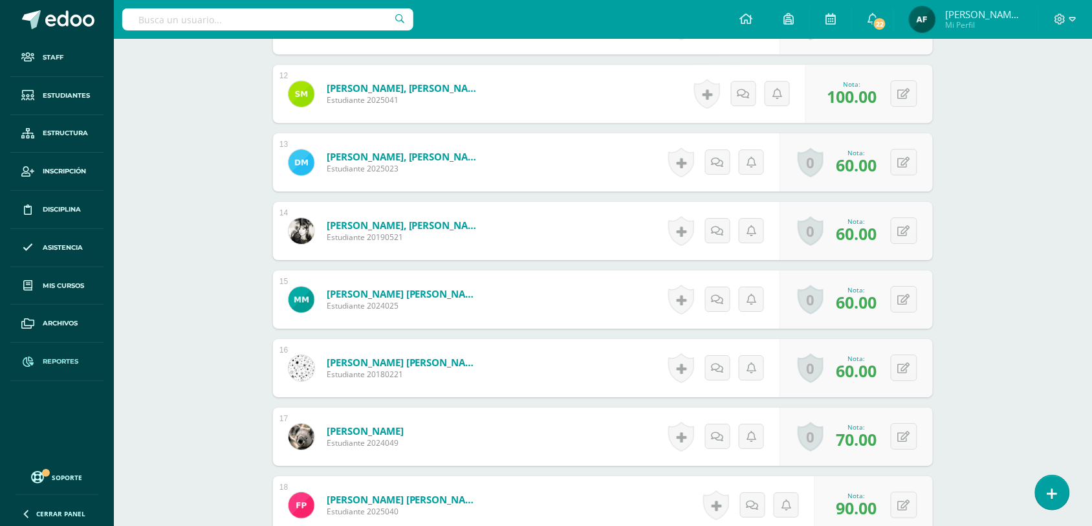
click at [81, 365] on link "Reportes" at bounding box center [56, 362] width 93 height 38
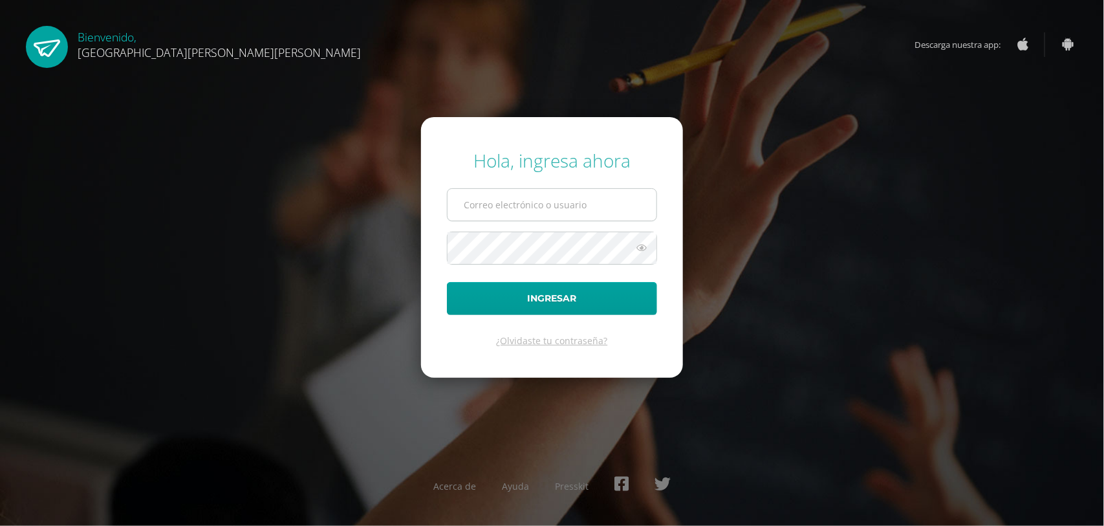
click at [596, 202] on input "text" at bounding box center [551, 205] width 209 height 32
type input "s"
type input "rcmontenegro2004@gmail.com"
click at [637, 246] on icon at bounding box center [641, 248] width 17 height 16
click at [637, 246] on icon at bounding box center [641, 248] width 18 height 16
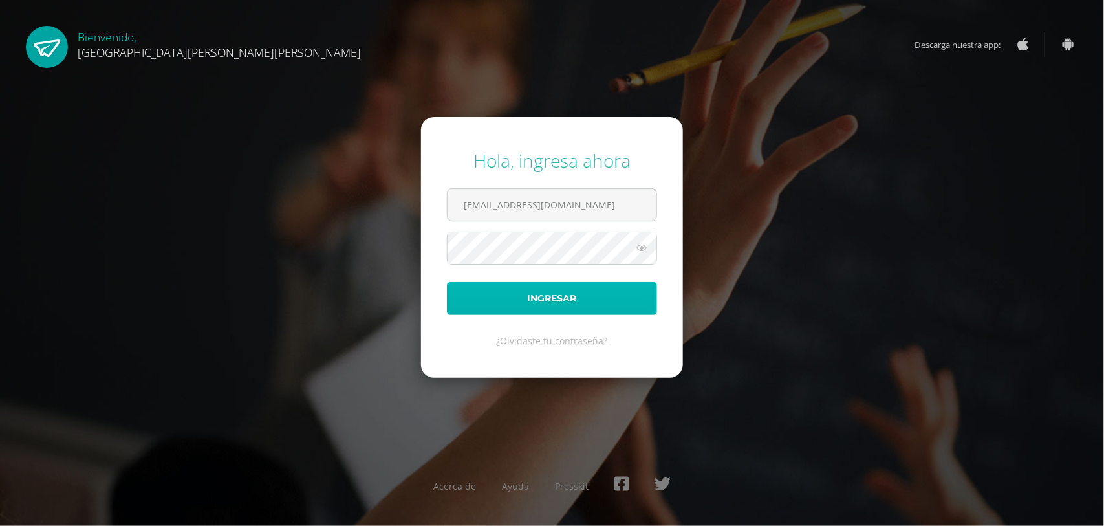
click at [576, 305] on button "Ingresar" at bounding box center [552, 298] width 210 height 33
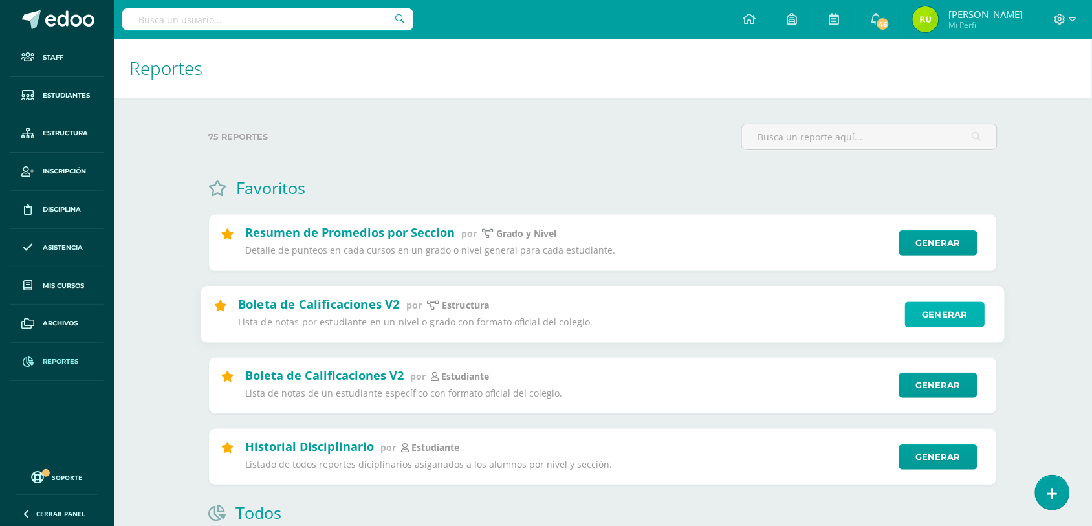
click at [931, 314] on link "Generar" at bounding box center [945, 314] width 80 height 26
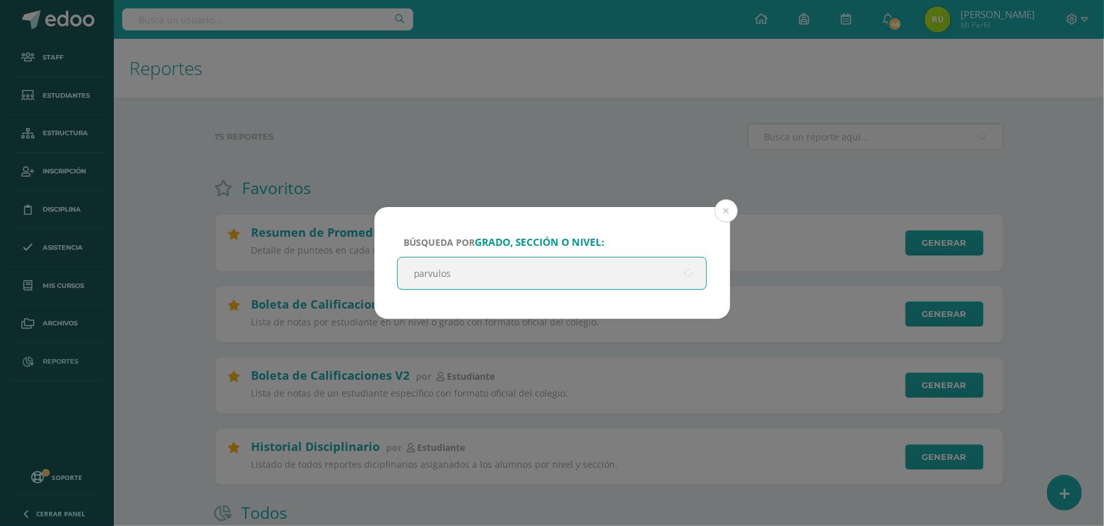
type input "parvulos"
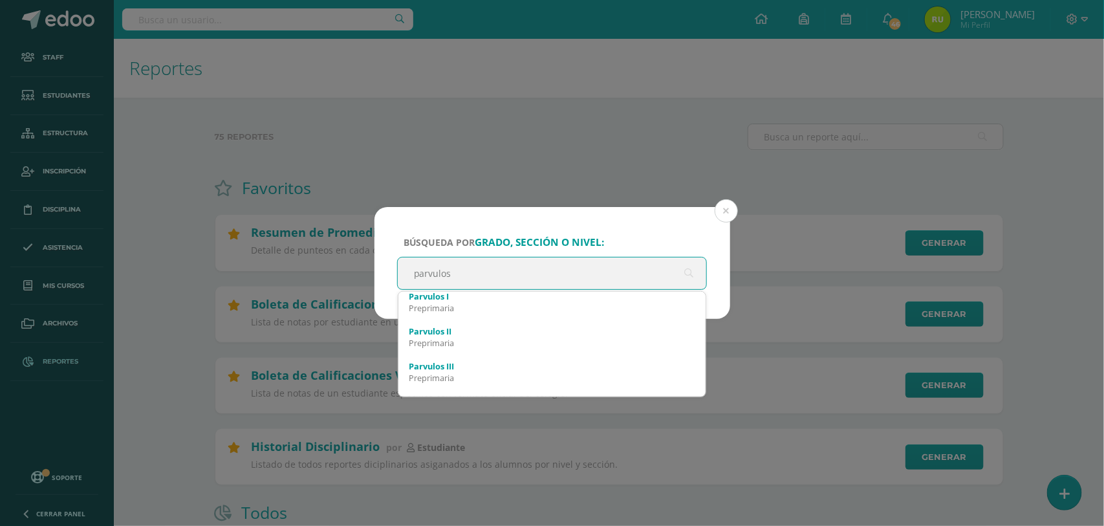
scroll to position [129, 0]
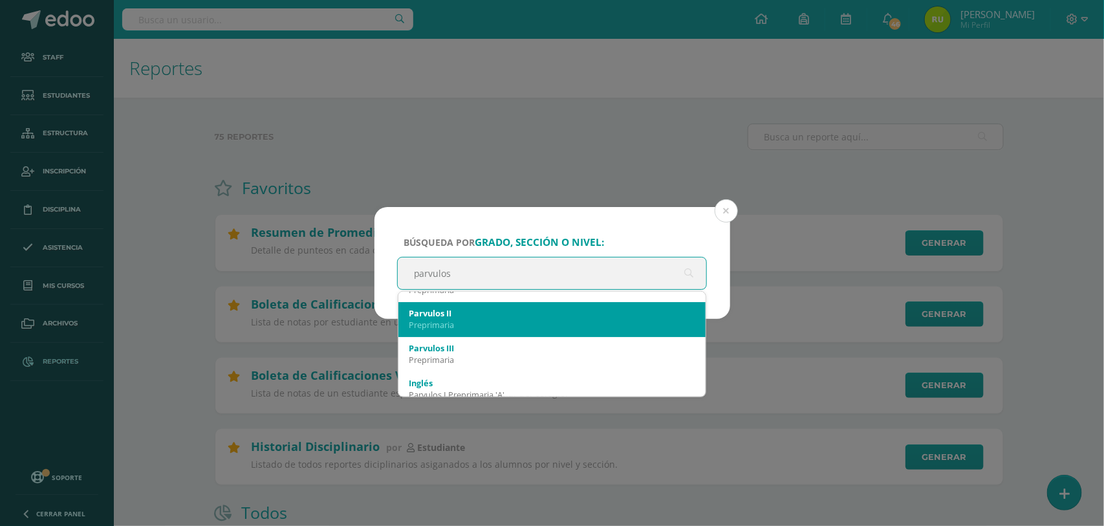
click at [506, 308] on div "Parvulos II" at bounding box center [552, 313] width 287 height 12
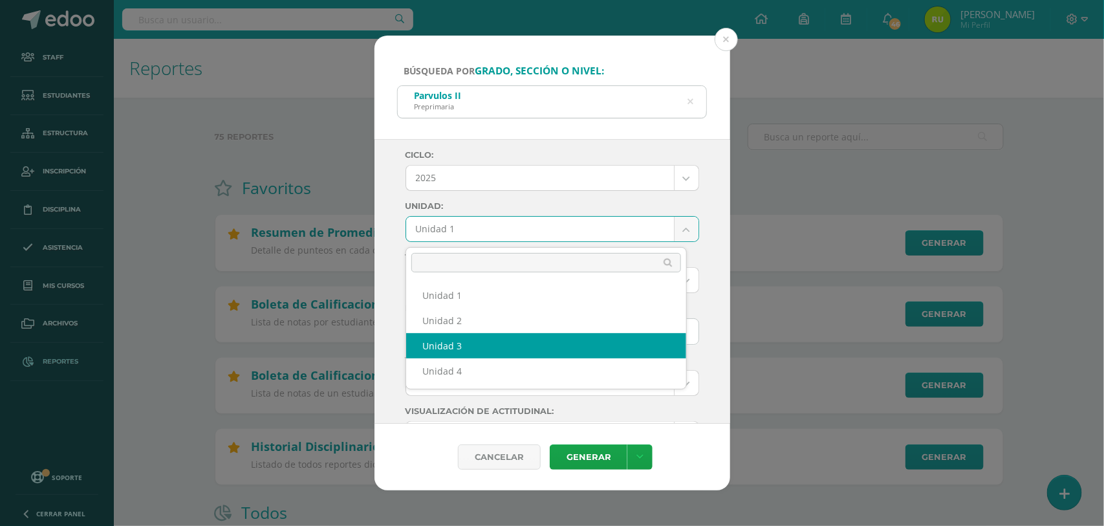
select select "Unidad 3"
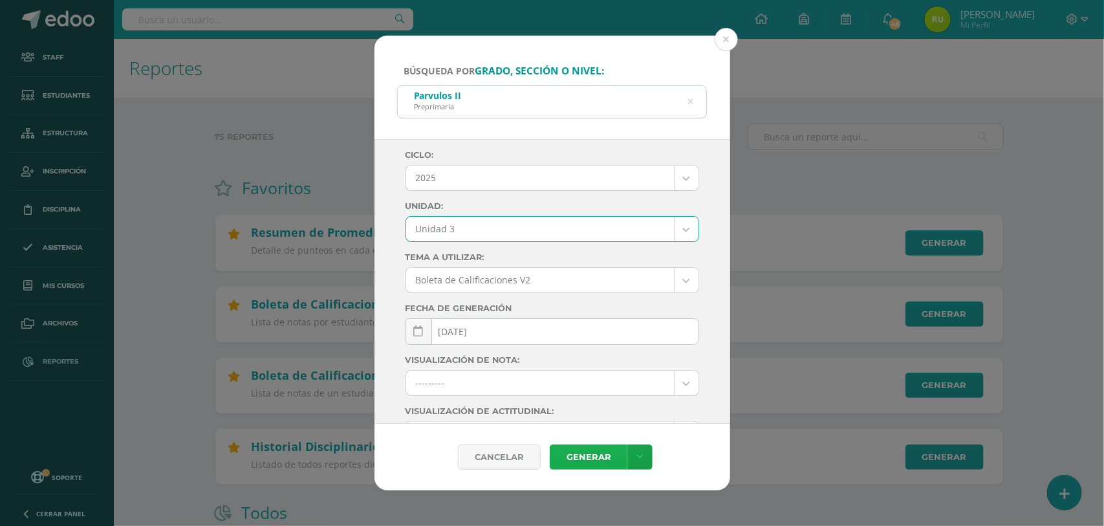
click at [583, 448] on link "Generar" at bounding box center [589, 456] width 78 height 25
click at [692, 99] on icon at bounding box center [690, 101] width 6 height 33
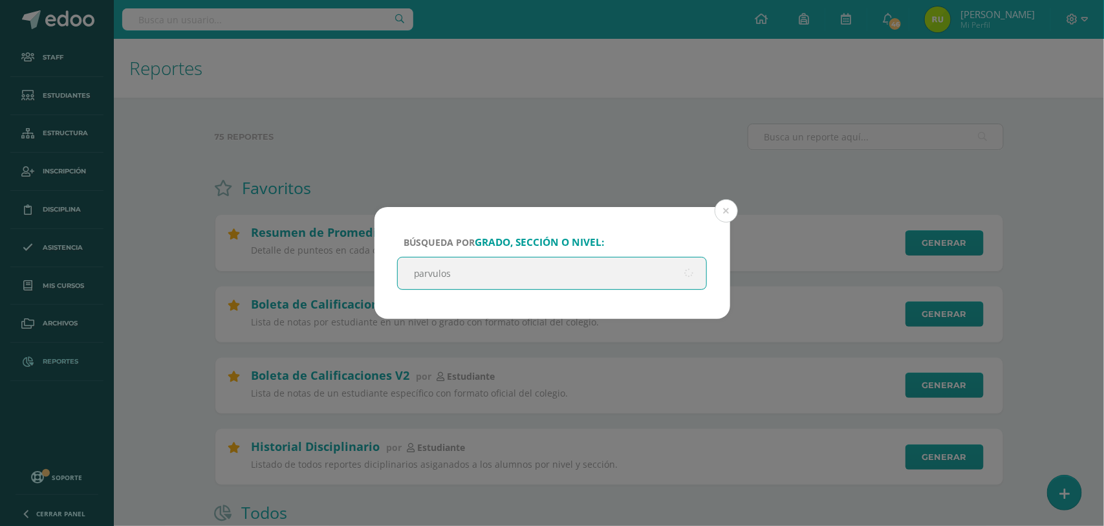
type input "parvulos"
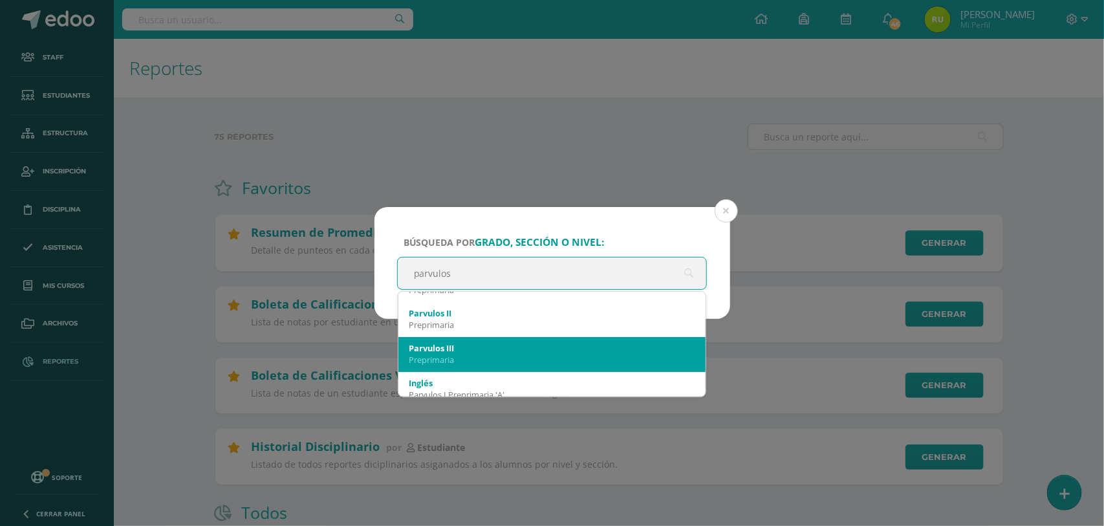
click at [486, 360] on div "Preprimaria" at bounding box center [552, 360] width 287 height 12
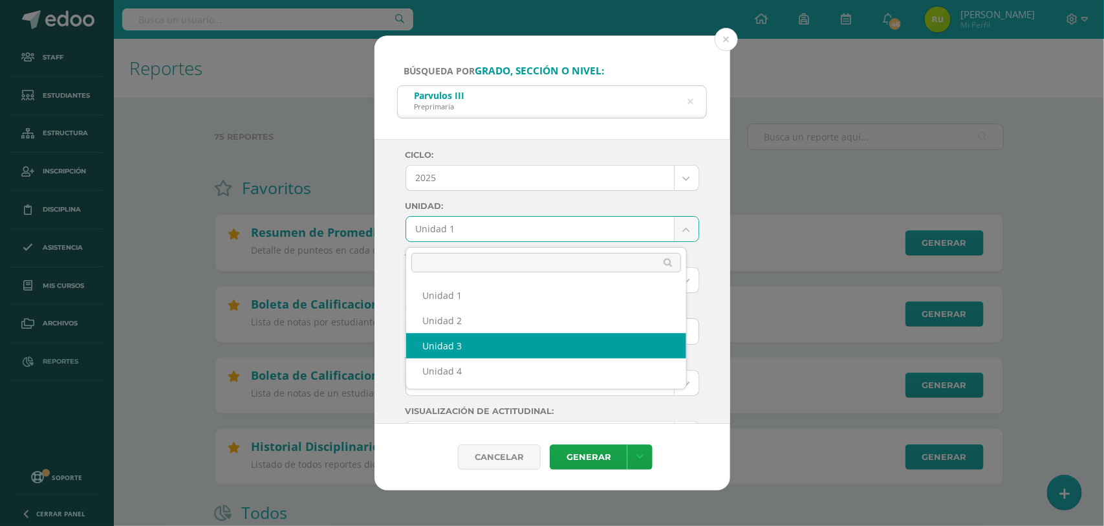
select select "Unidad 3"
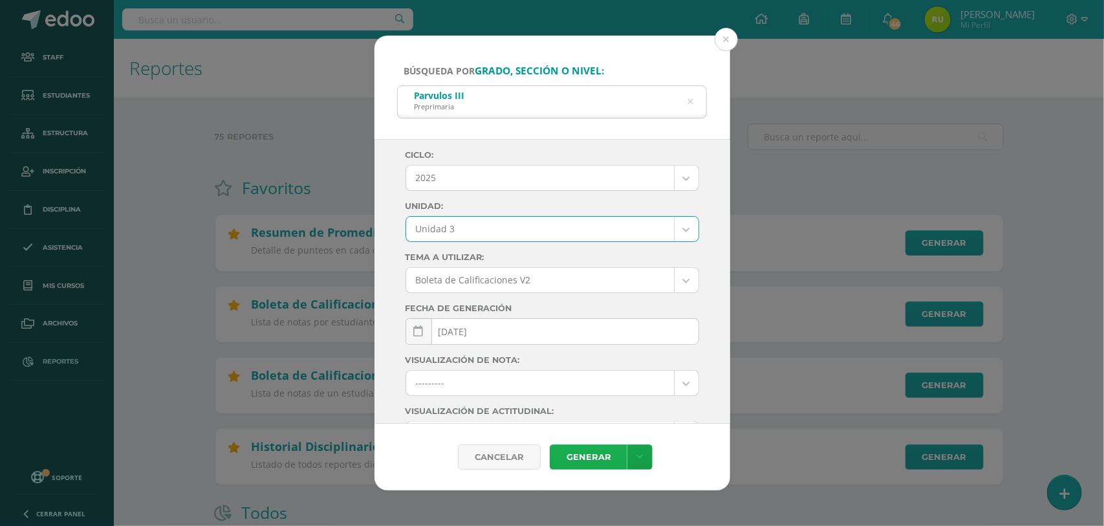
click at [570, 451] on link "Generar" at bounding box center [589, 456] width 78 height 25
click at [689, 98] on icon at bounding box center [690, 101] width 6 height 33
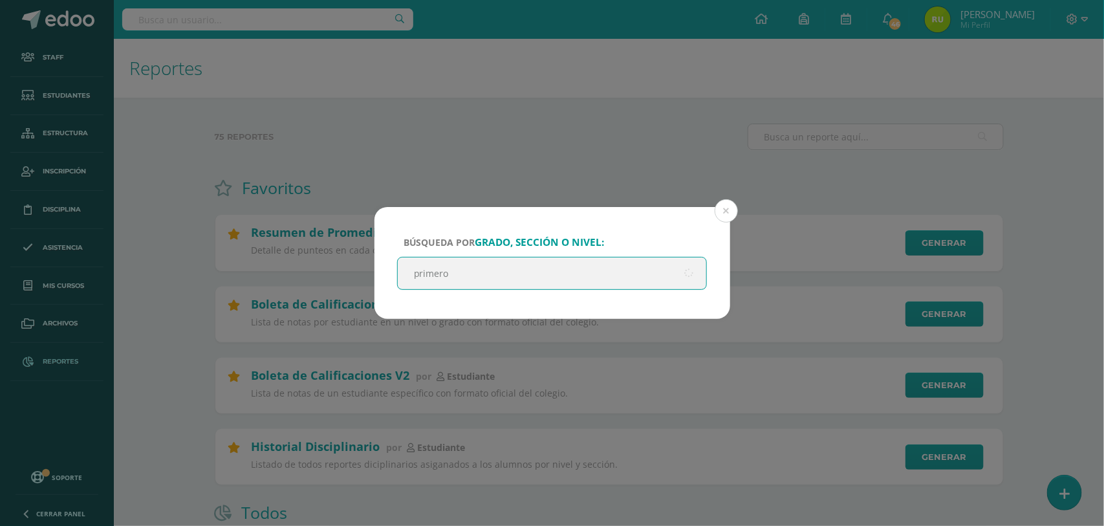
type input "primero"
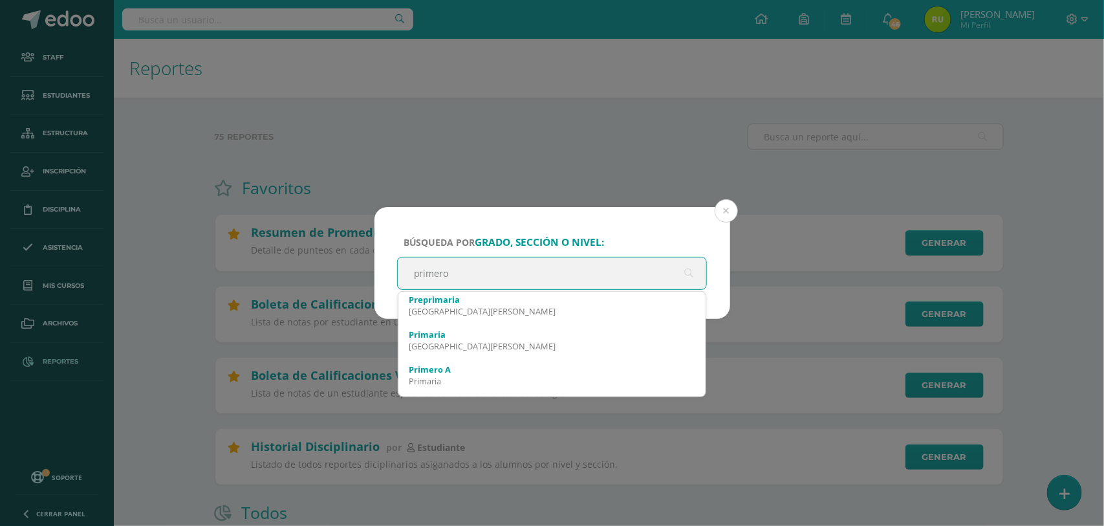
scroll to position [0, 0]
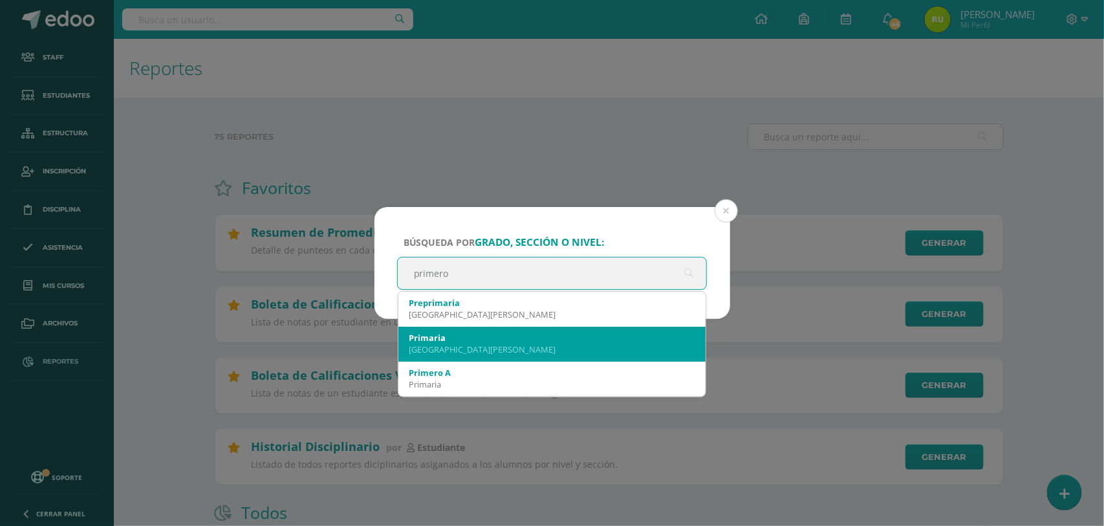
click at [551, 338] on div "Primaria" at bounding box center [552, 338] width 287 height 12
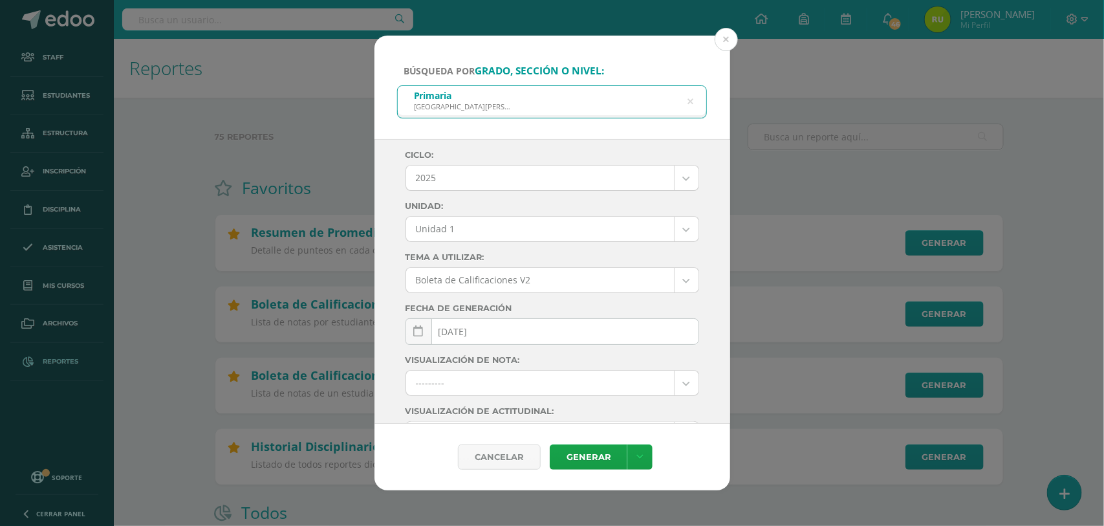
click at [673, 242] on div "Unidad 1" at bounding box center [552, 229] width 294 height 26
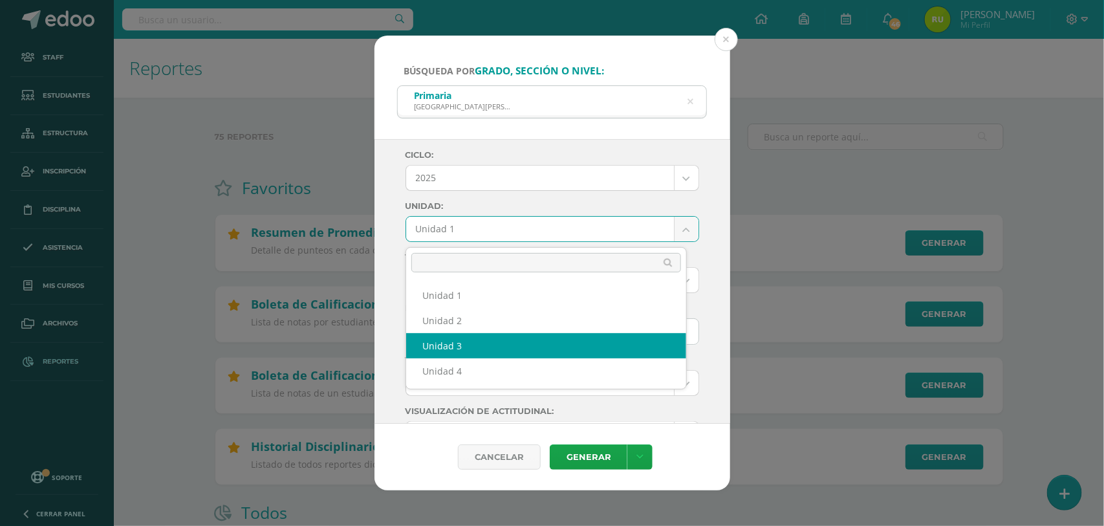
select select "Unidad 3"
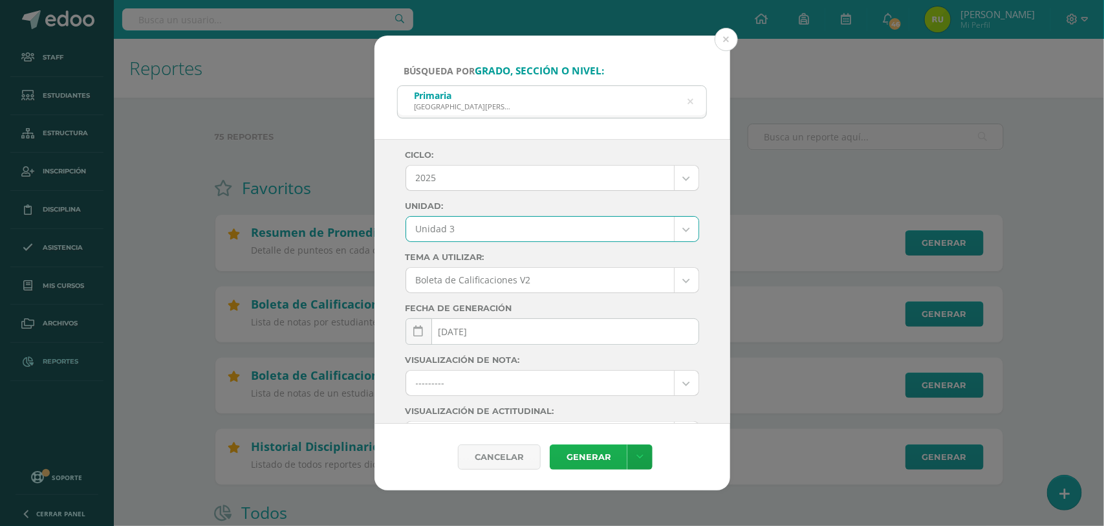
click at [577, 462] on link "Generar" at bounding box center [589, 456] width 78 height 25
click at [587, 455] on link "Generar" at bounding box center [589, 456] width 78 height 25
click at [735, 36] on button at bounding box center [726, 39] width 23 height 23
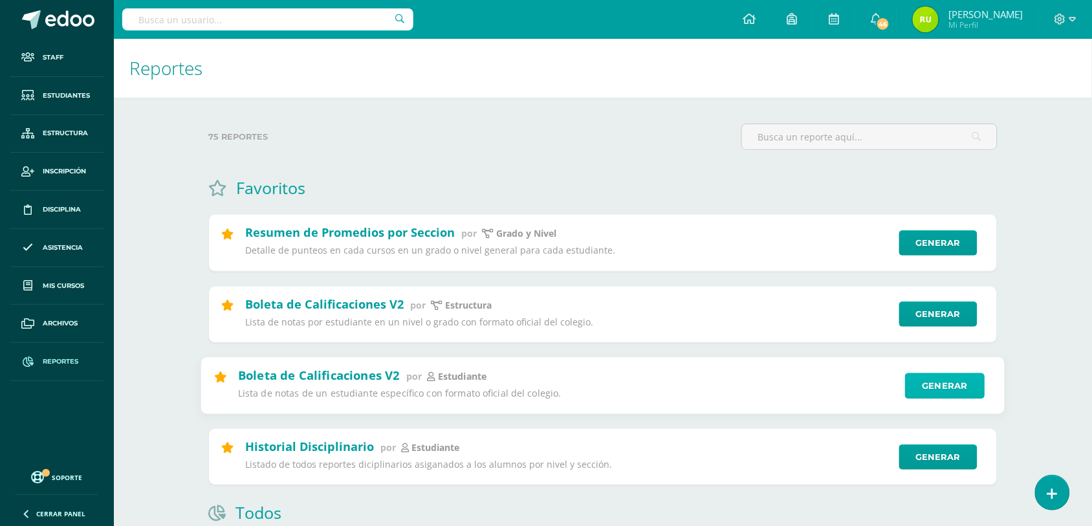
click at [930, 376] on link "Generar" at bounding box center [945, 385] width 80 height 26
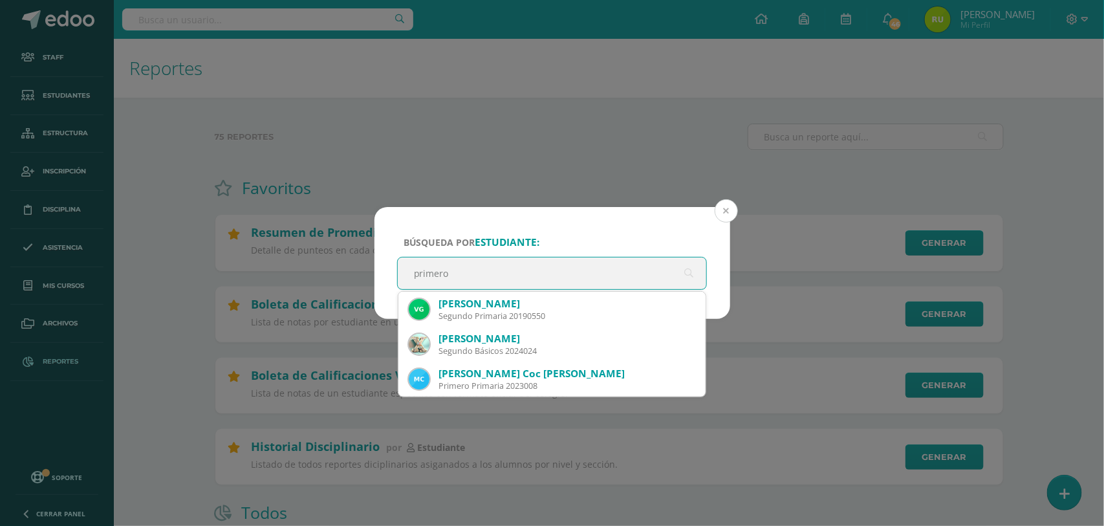
type input "primero"
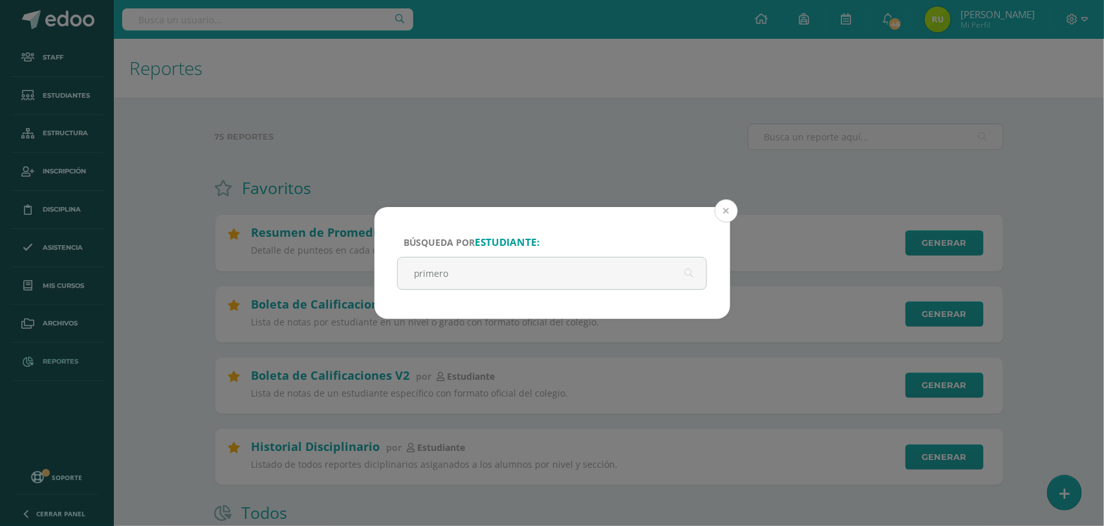
click at [723, 211] on button at bounding box center [726, 210] width 23 height 23
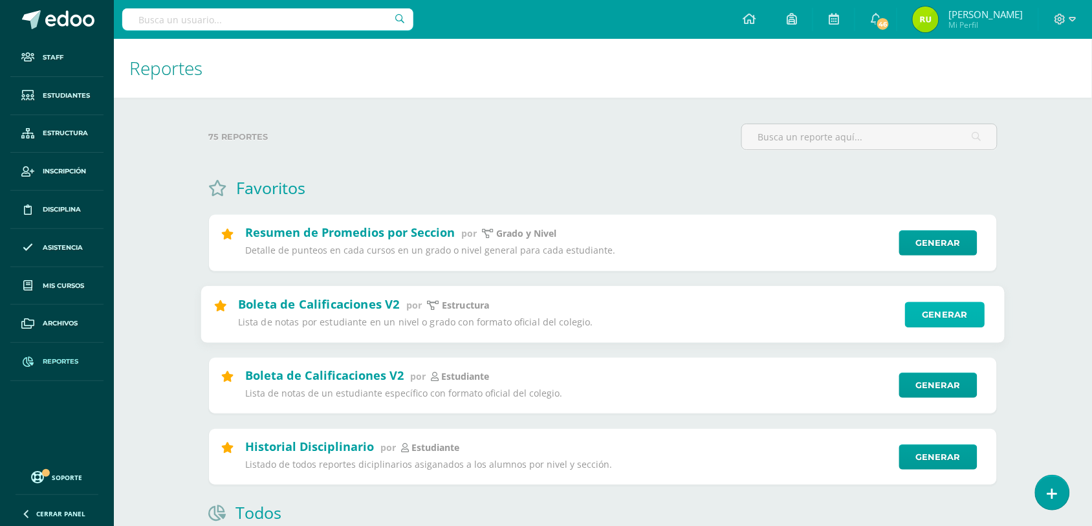
click at [971, 322] on link "Generar" at bounding box center [945, 314] width 80 height 26
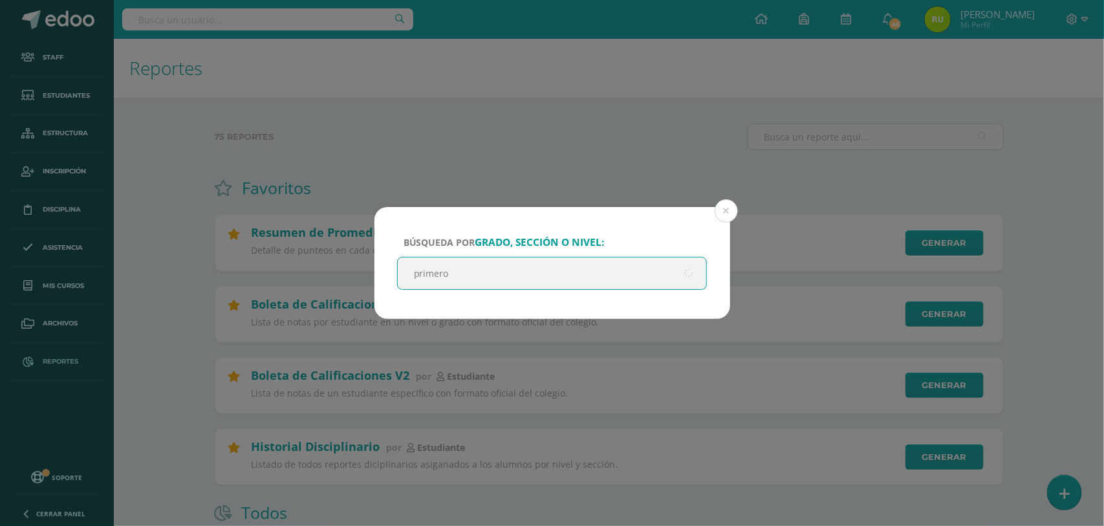
type input "primero"
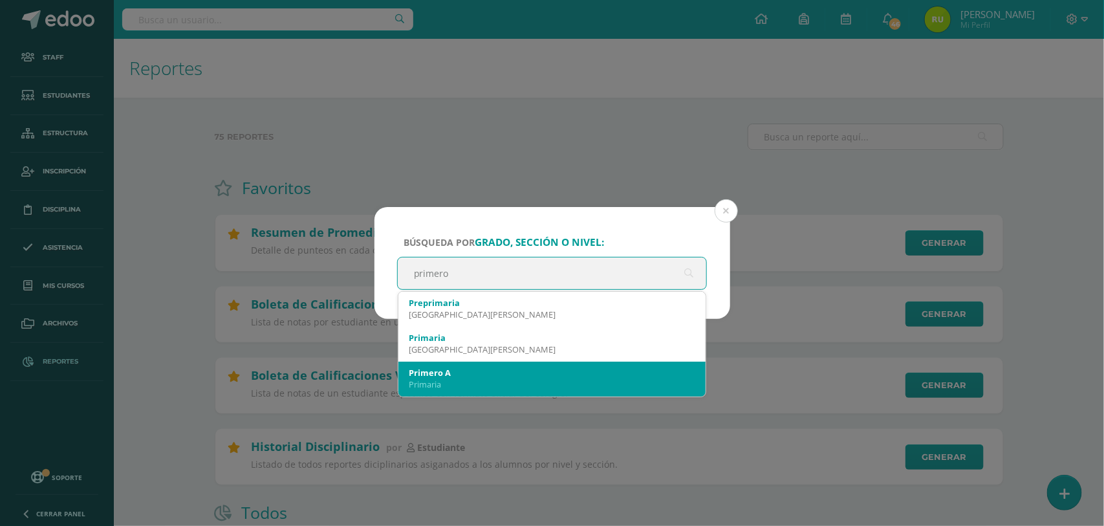
click at [524, 379] on div "Primaria" at bounding box center [552, 384] width 287 height 12
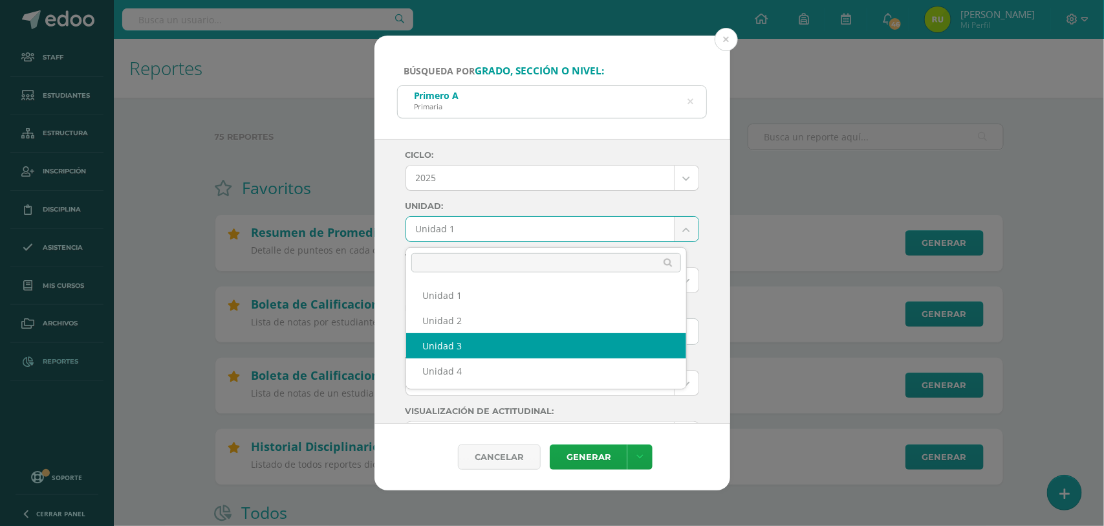
select select "Unidad 3"
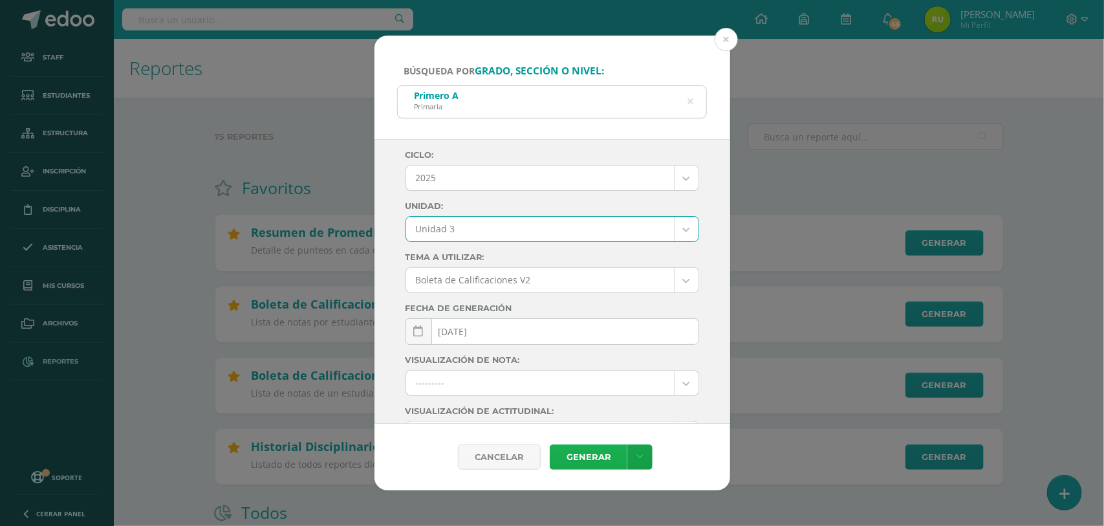
click at [605, 458] on link "Generar" at bounding box center [589, 456] width 78 height 25
click at [715, 32] on button at bounding box center [726, 39] width 23 height 23
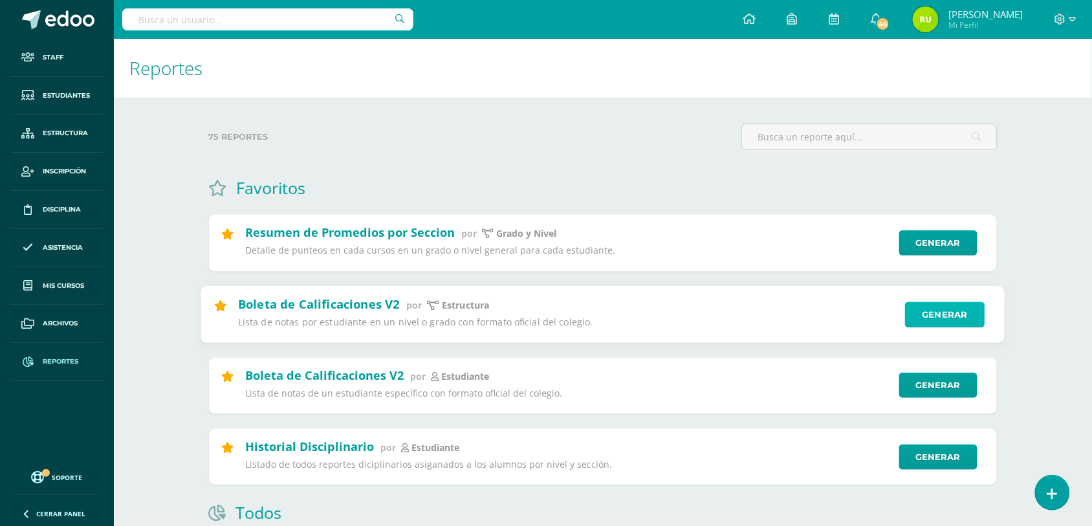
click at [954, 321] on link "Generar" at bounding box center [945, 314] width 80 height 26
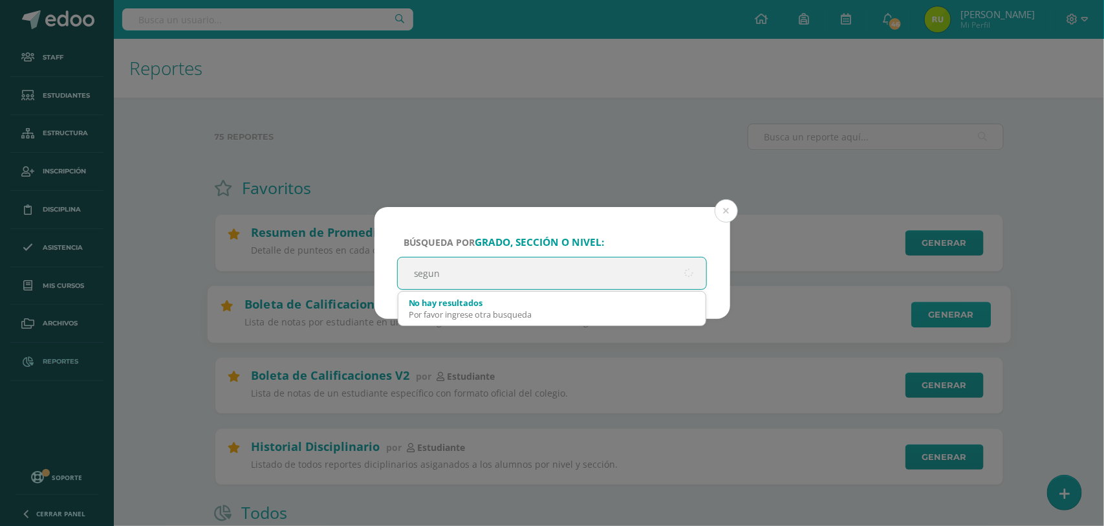
type input "segund"
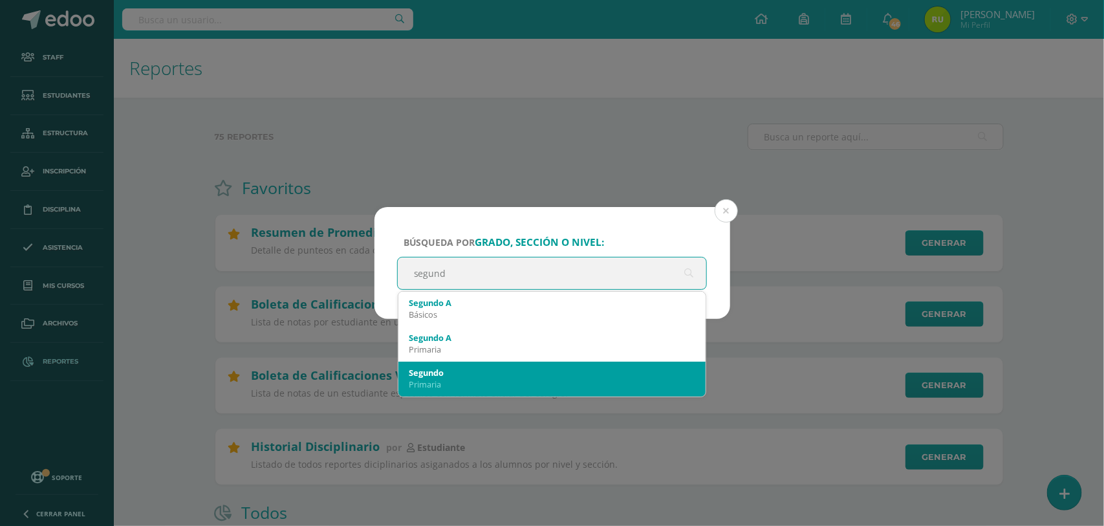
click at [557, 363] on div "Segundo Primaria" at bounding box center [552, 378] width 287 height 34
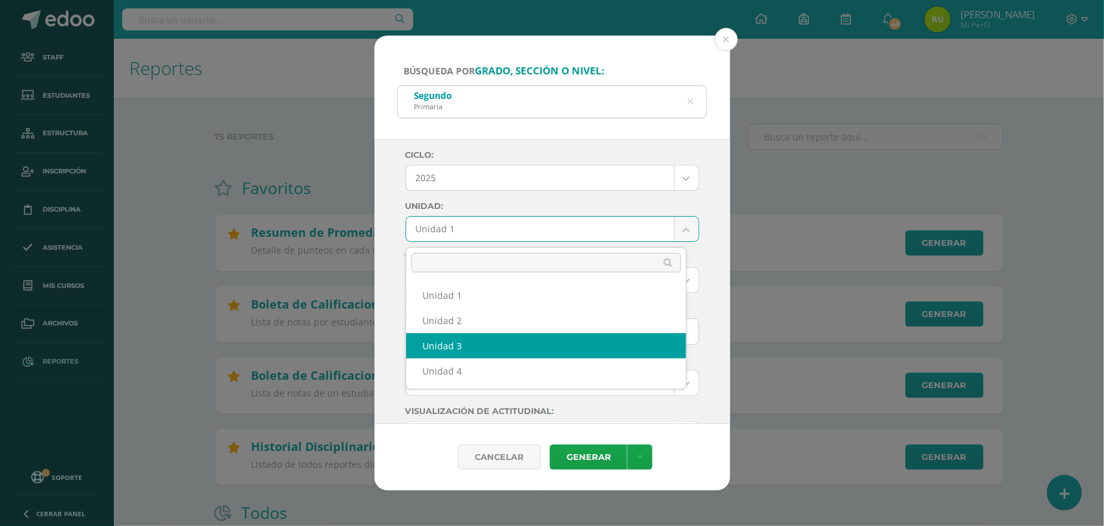
select select "Unidad 3"
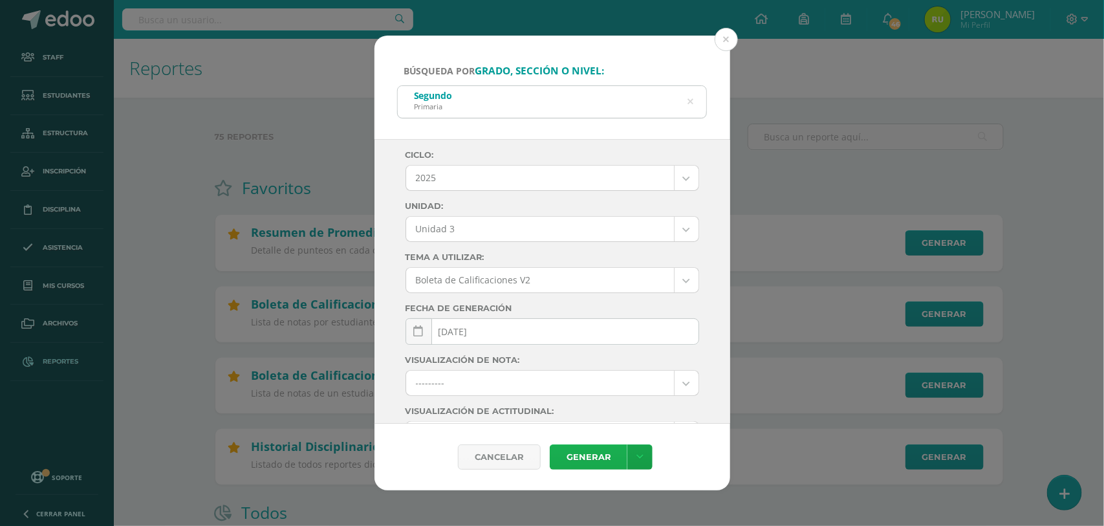
click at [582, 448] on link "Generar" at bounding box center [589, 456] width 78 height 25
click at [690, 96] on icon at bounding box center [690, 101] width 27 height 27
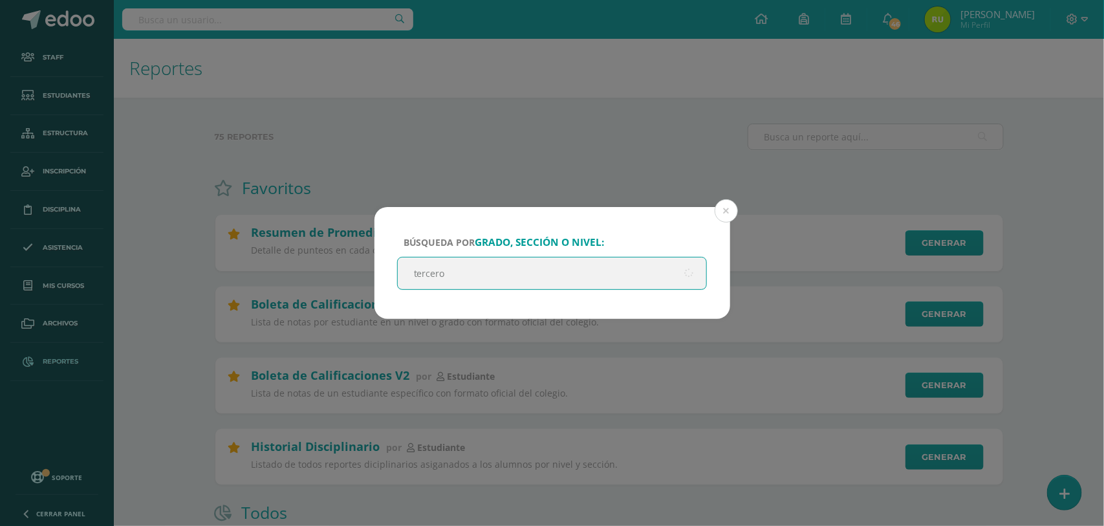
type input "tercero"
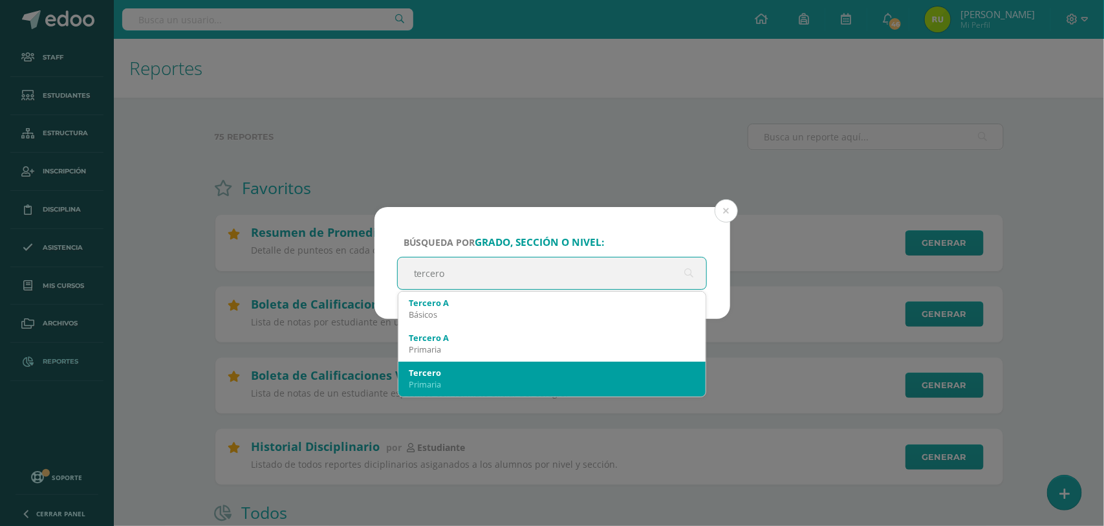
click at [564, 369] on div "Tercero" at bounding box center [552, 373] width 287 height 12
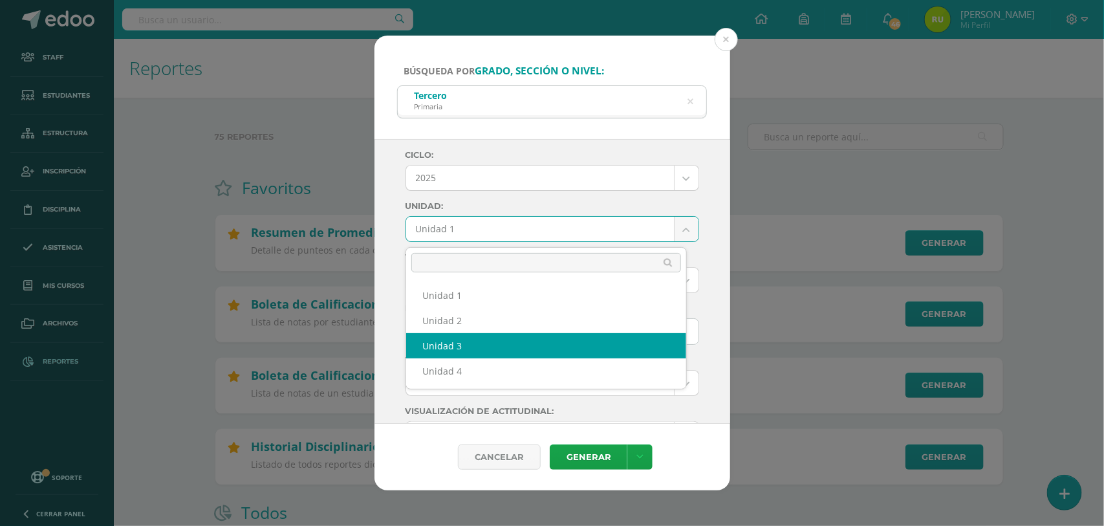
select select "Unidad 3"
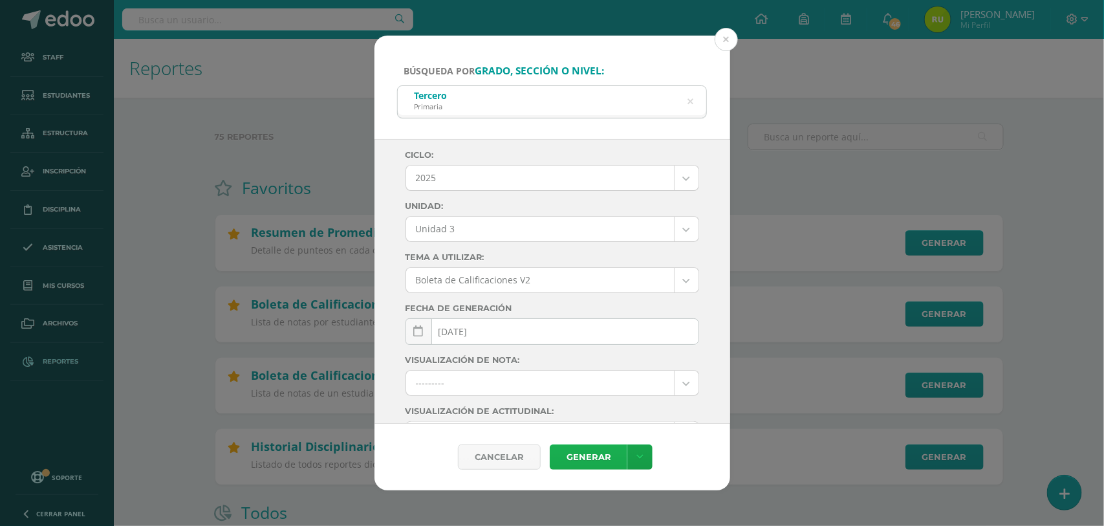
click at [571, 464] on link "Generar" at bounding box center [589, 456] width 78 height 25
click at [689, 102] on icon at bounding box center [690, 101] width 6 height 33
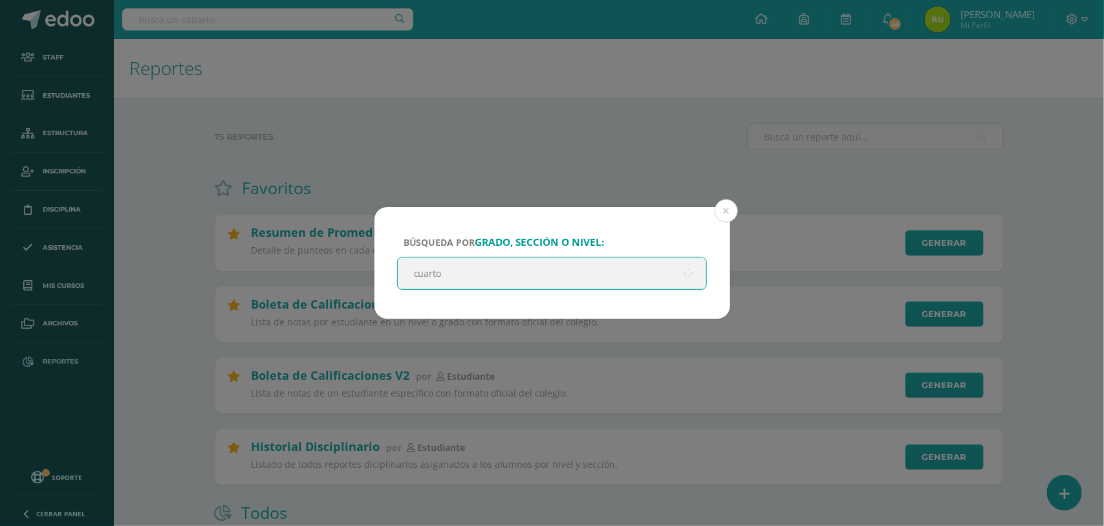
type input "cuarto"
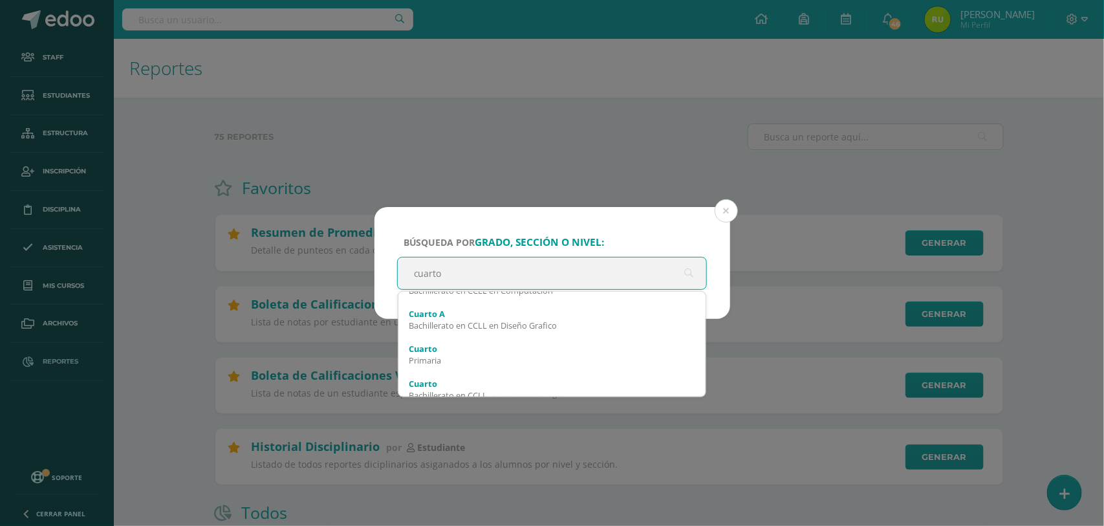
scroll to position [129, 0]
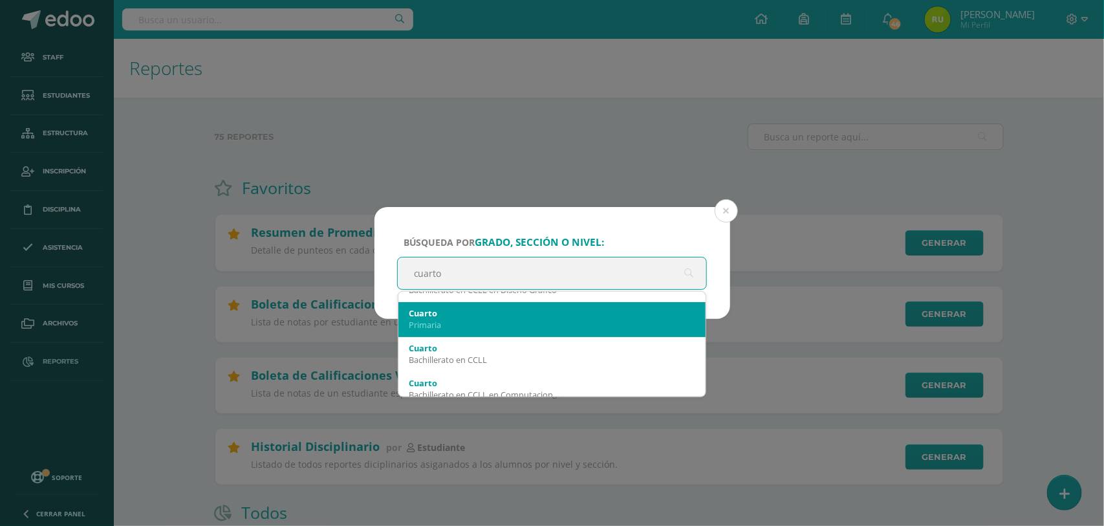
click at [540, 317] on div "Cuarto" at bounding box center [552, 313] width 287 height 12
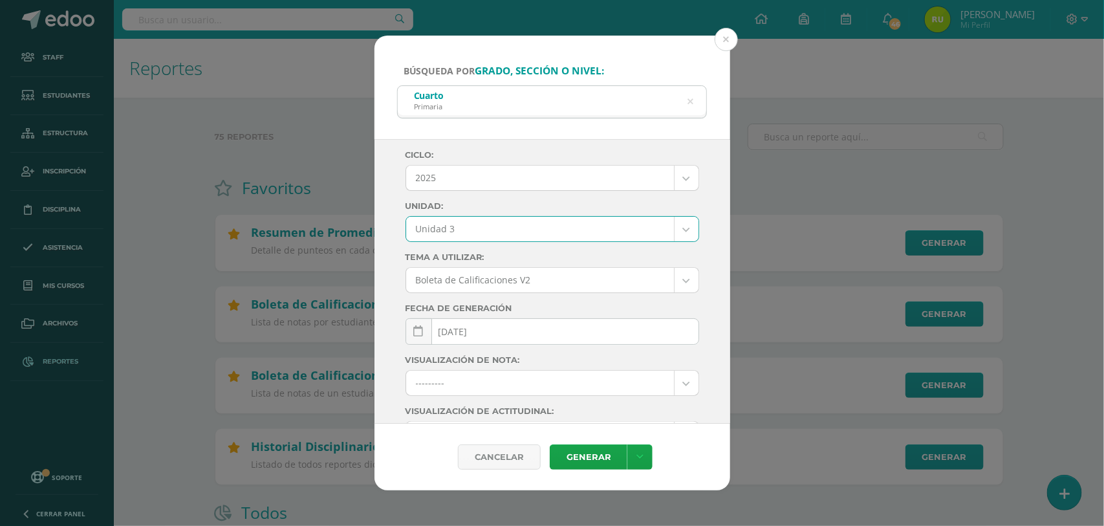
select select "Unidad 3"
click at [584, 451] on link "Generar" at bounding box center [589, 456] width 78 height 25
click at [689, 102] on icon at bounding box center [690, 101] width 27 height 27
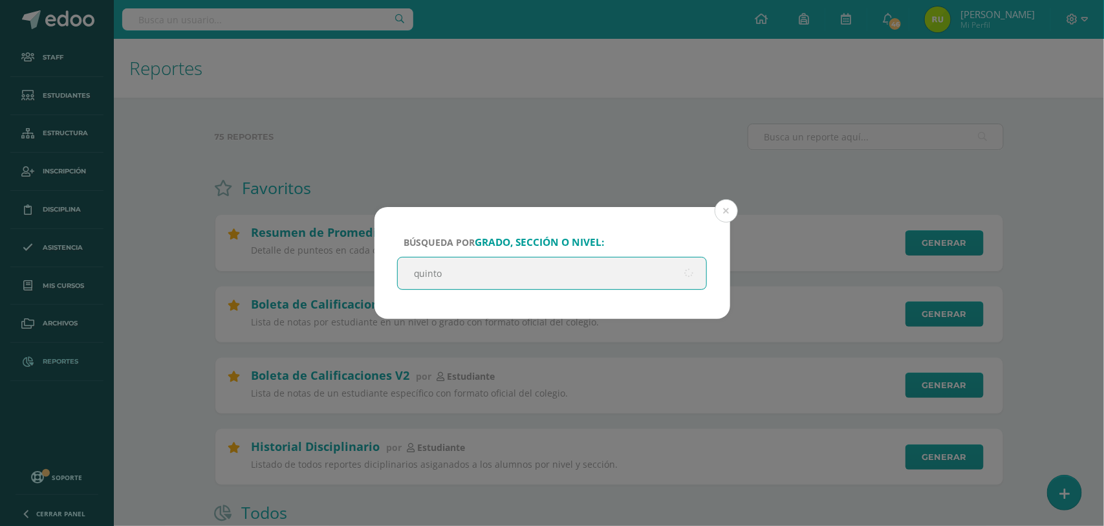
type input "quinto"
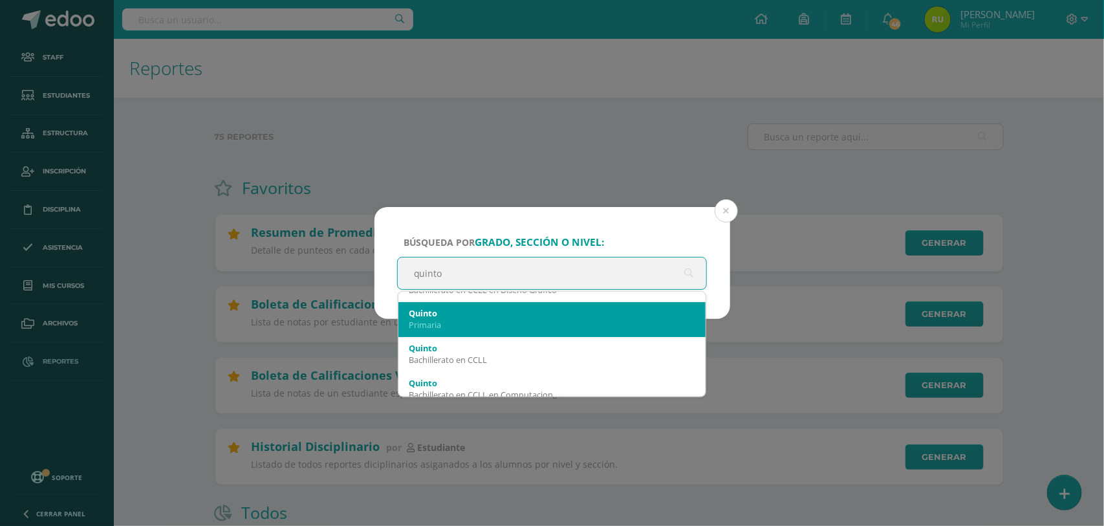
click at [556, 331] on div "Quinto Primaria" at bounding box center [552, 319] width 287 height 34
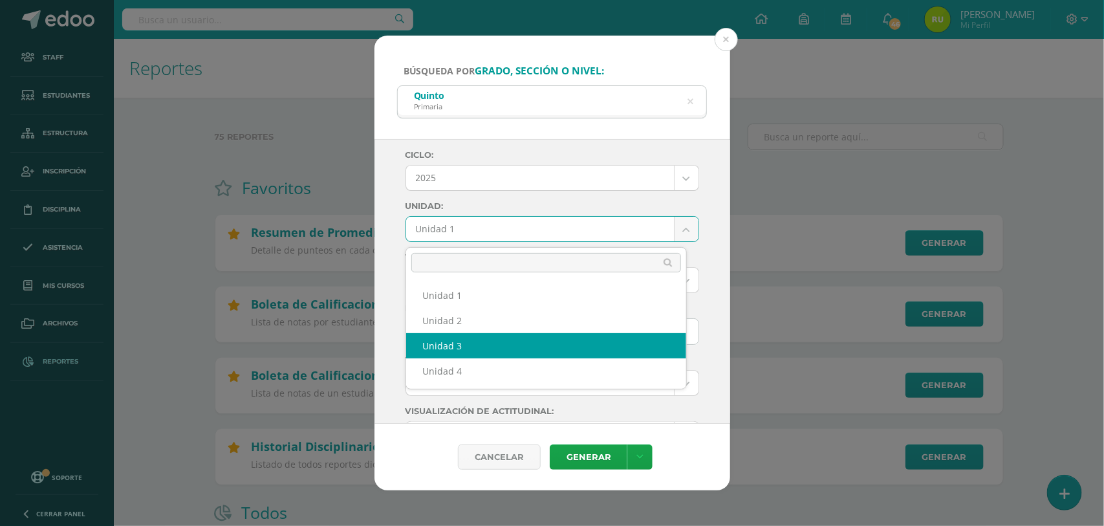
select select "Unidad 3"
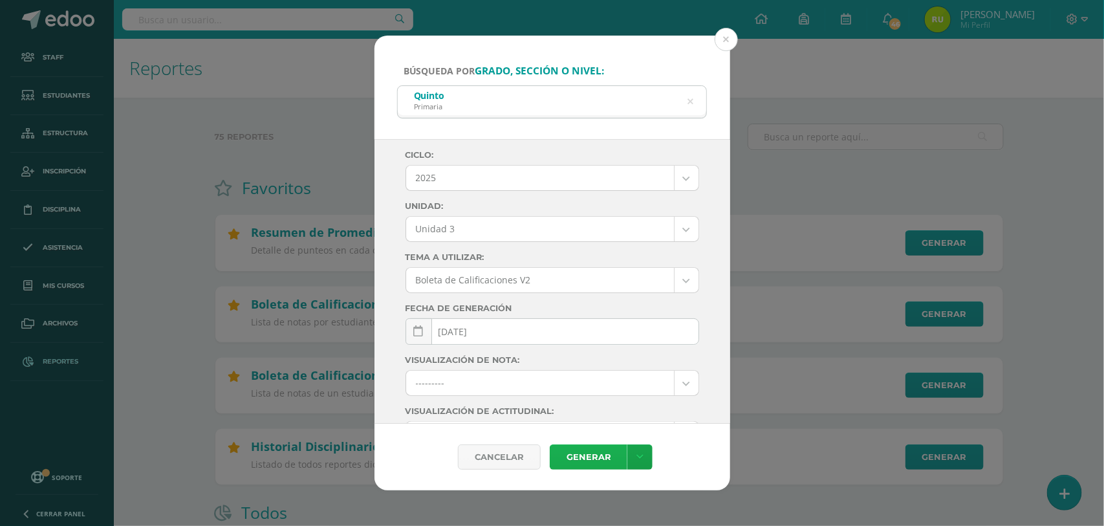
click at [590, 447] on link "Generar" at bounding box center [589, 456] width 78 height 25
click at [691, 102] on icon at bounding box center [690, 101] width 6 height 33
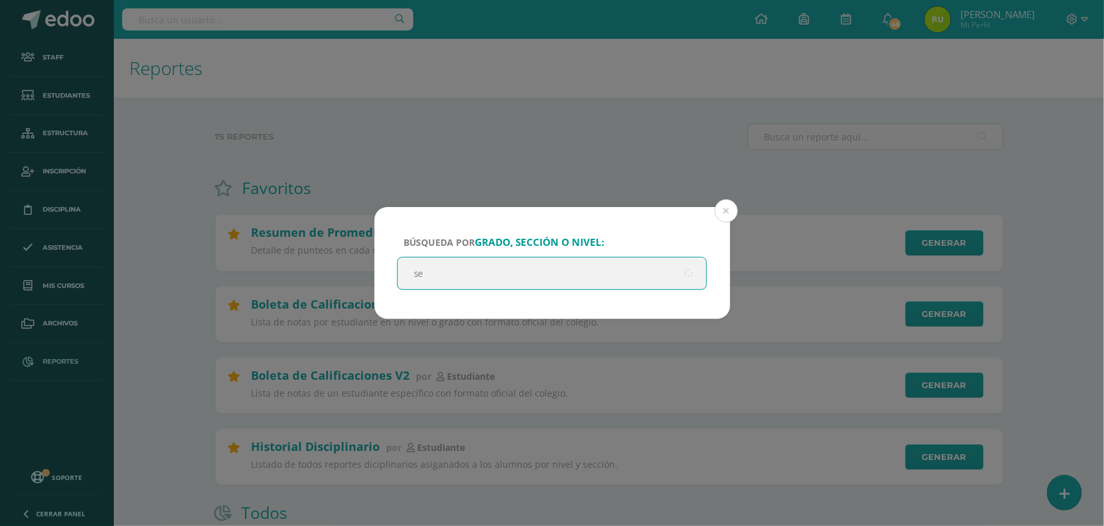
scroll to position [0, 0]
type input "sexto pri"
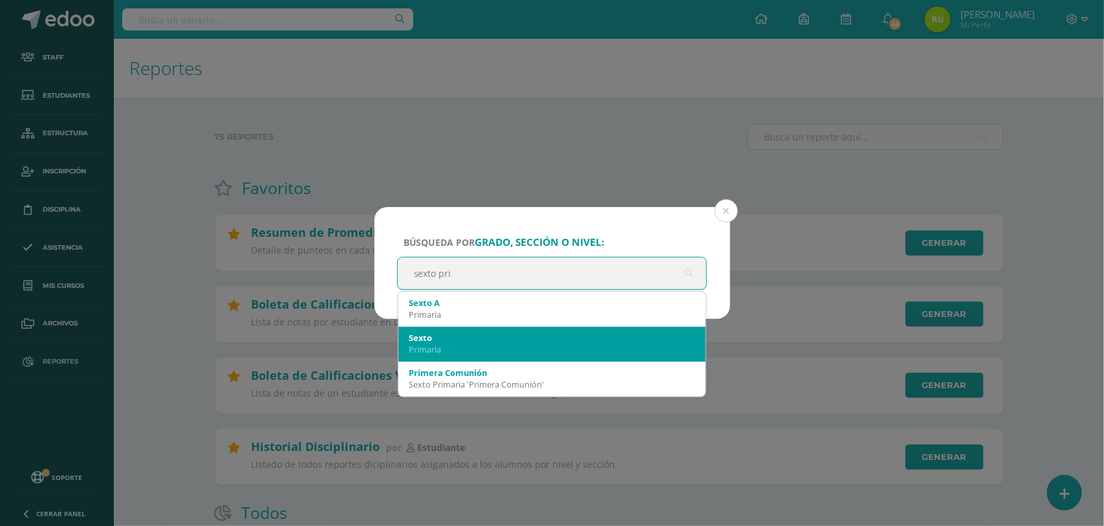
click at [492, 332] on div "Sexto" at bounding box center [552, 338] width 287 height 12
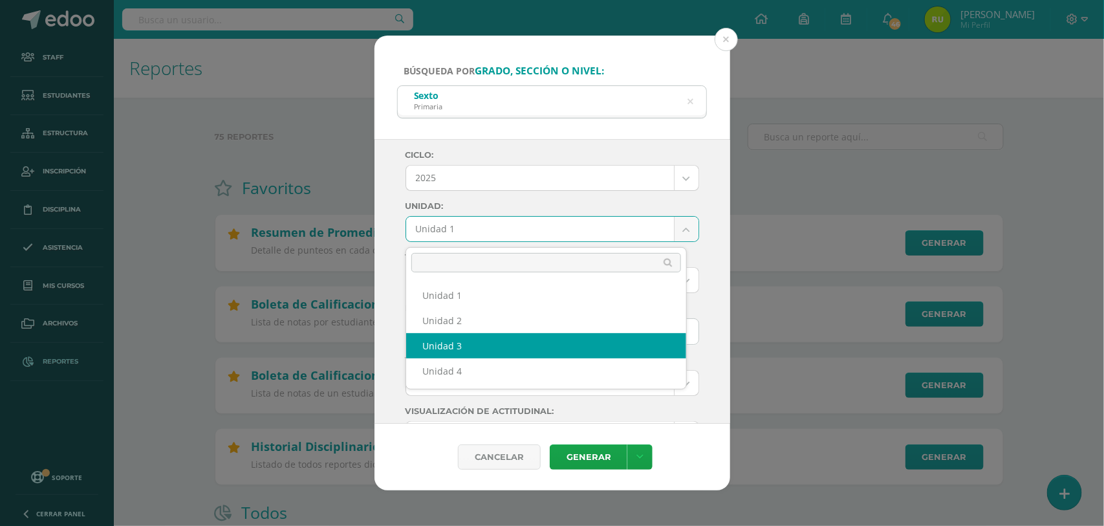
select select "Unidad 3"
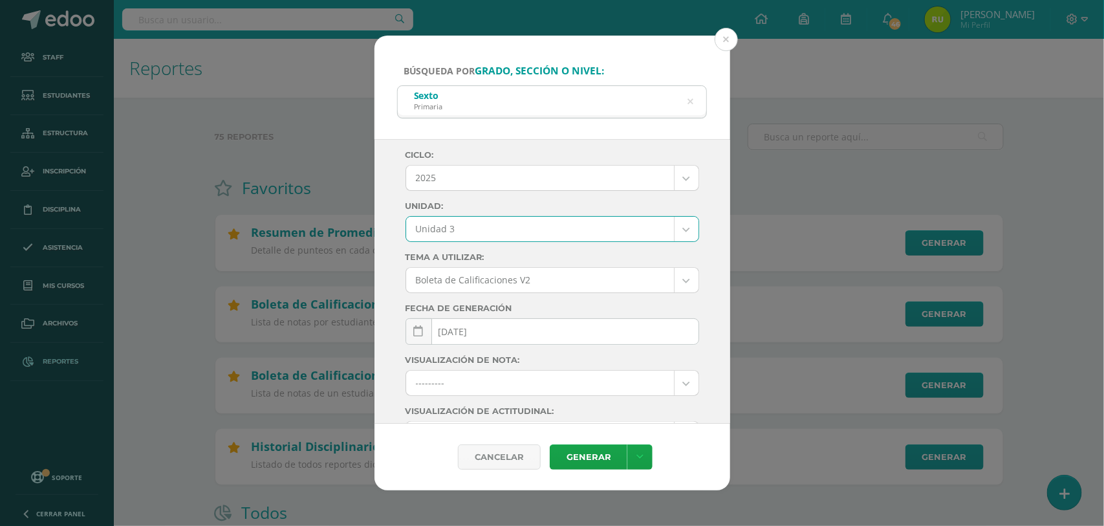
scroll to position [179, 0]
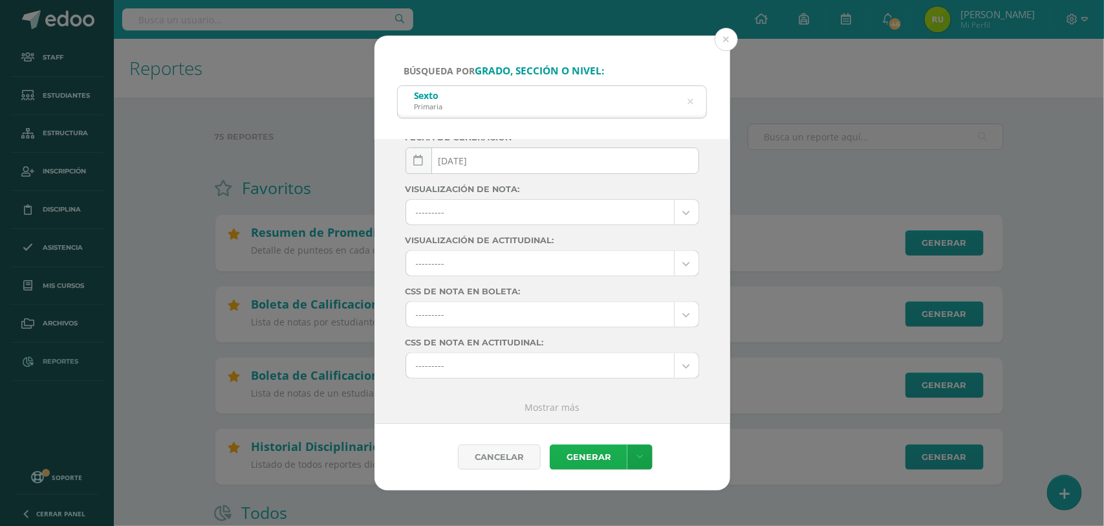
click at [581, 453] on link "Generar" at bounding box center [589, 456] width 78 height 25
click at [693, 102] on icon at bounding box center [690, 101] width 6 height 33
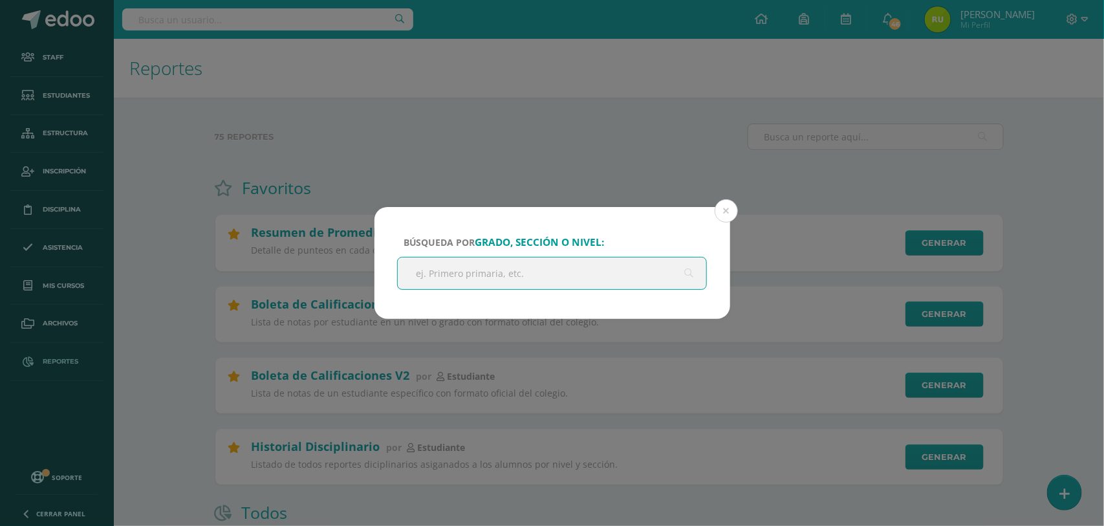
type input "r"
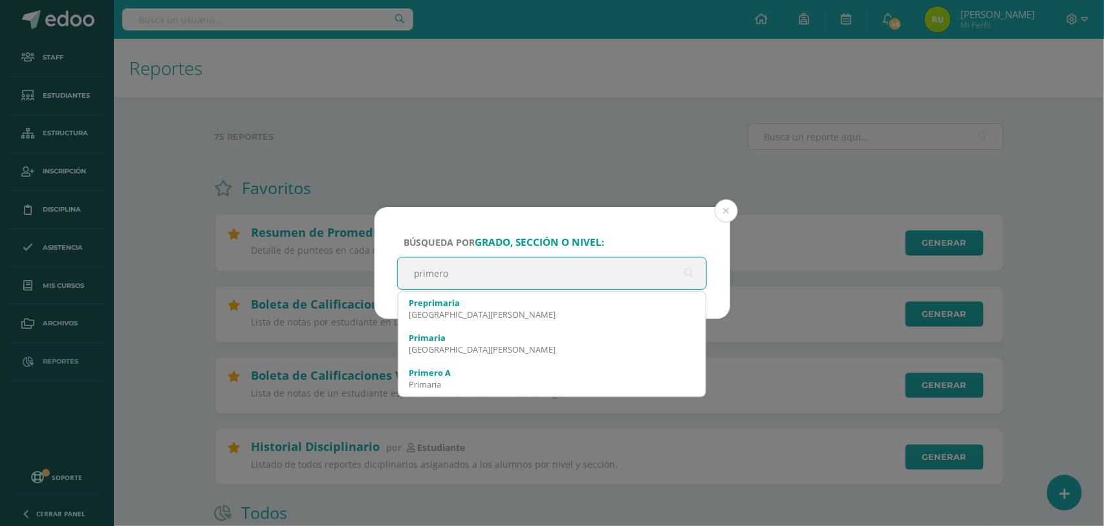
type input "primero b"
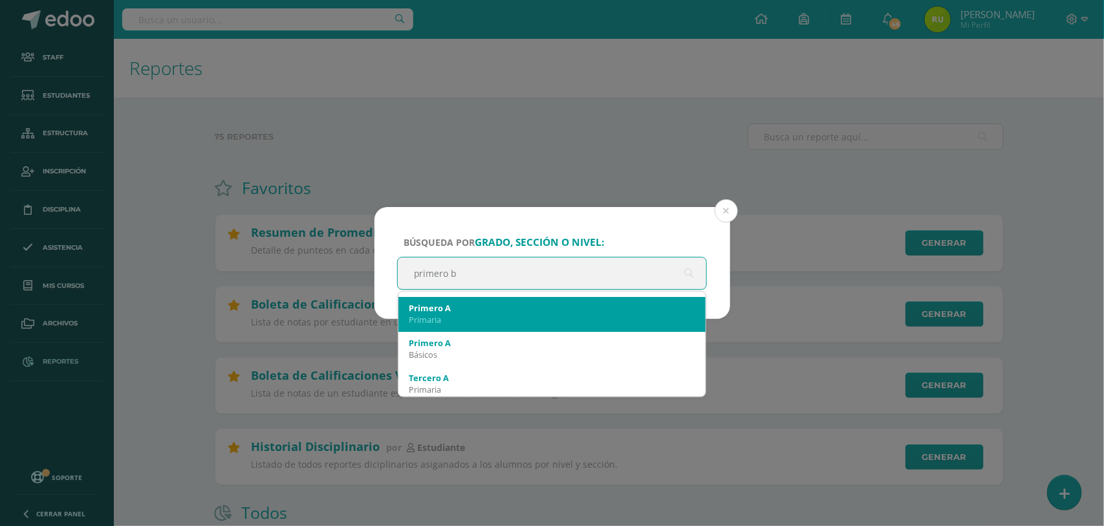
click at [528, 325] on div "Primero A Primaria" at bounding box center [552, 314] width 287 height 34
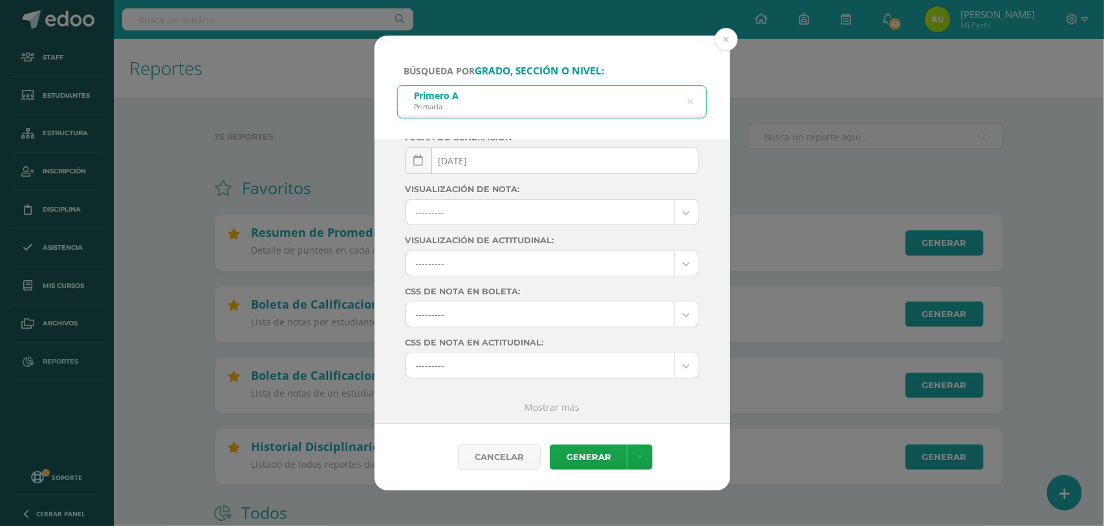
click at [689, 101] on icon at bounding box center [690, 101] width 27 height 27
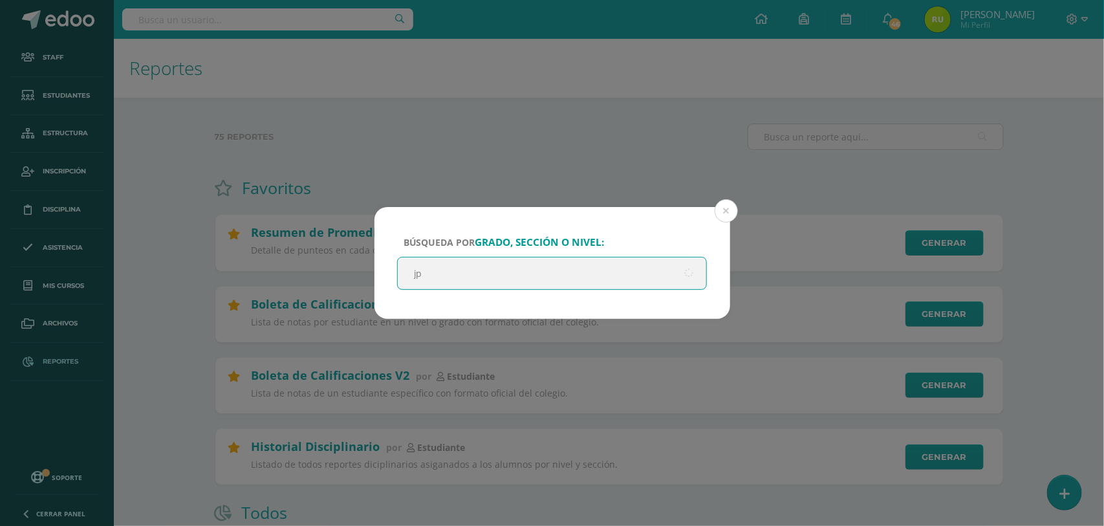
type input "j"
type input "primero"
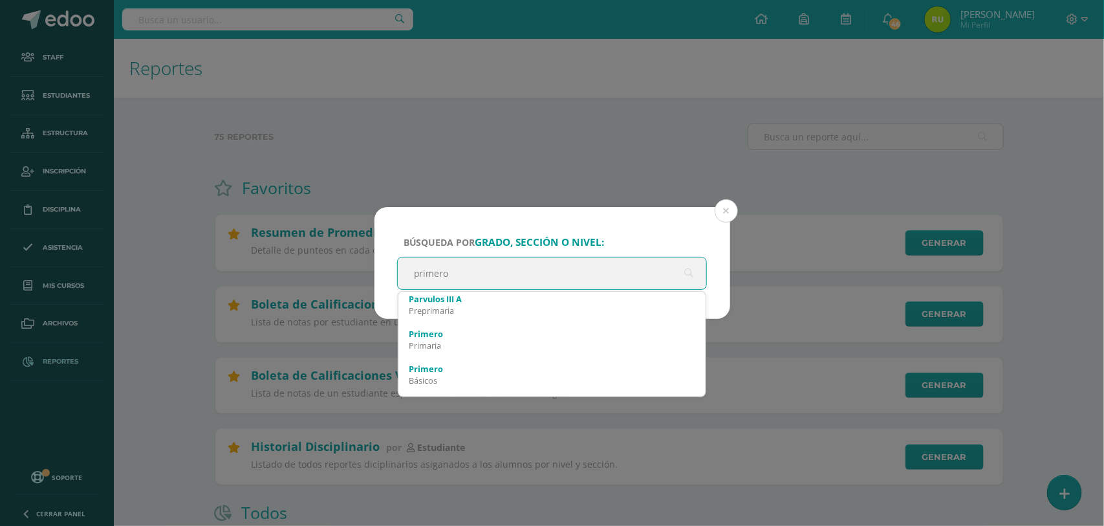
scroll to position [420, 0]
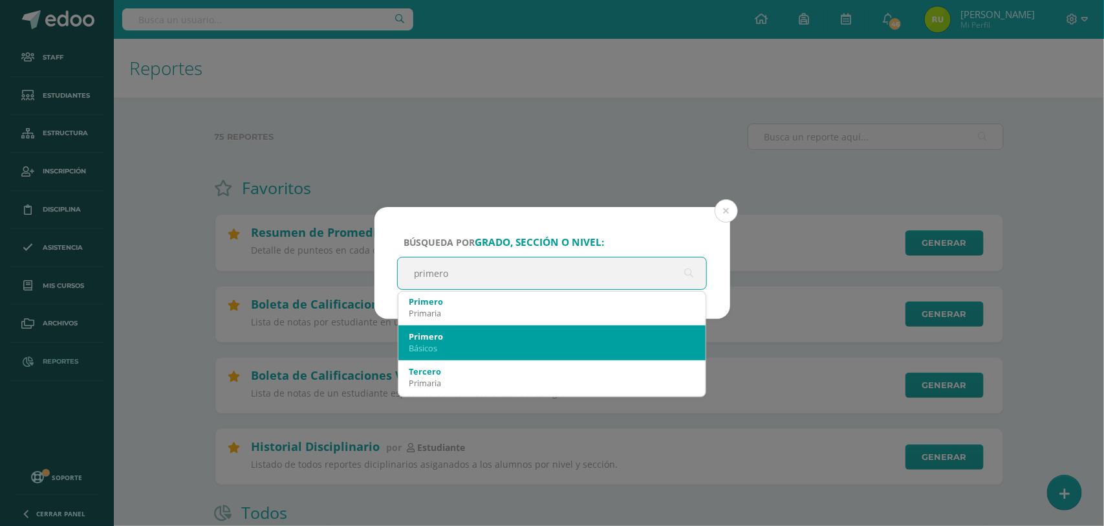
click at [515, 330] on div "Primero Básicos" at bounding box center [552, 342] width 287 height 34
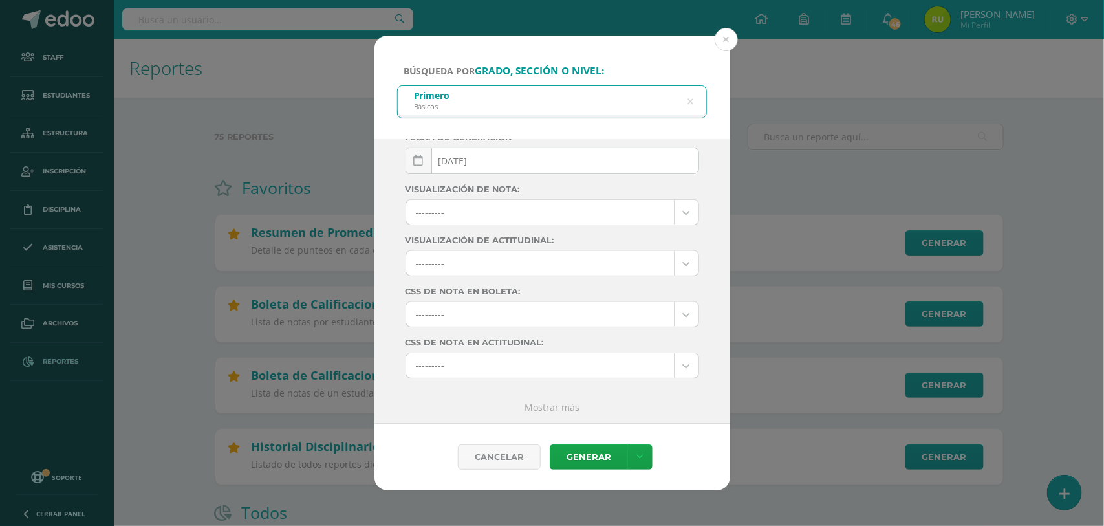
scroll to position [0, 0]
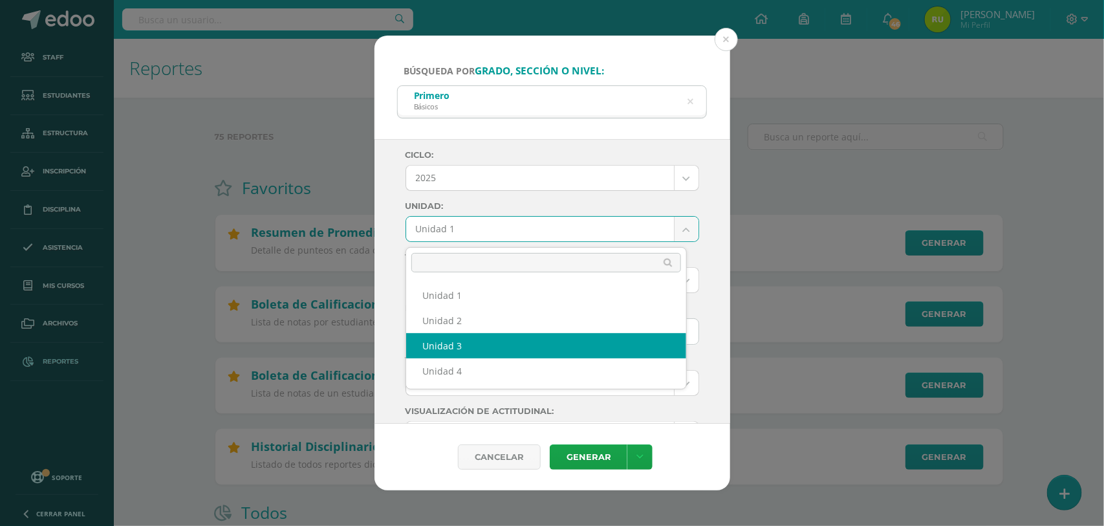
select select "Unidad 3"
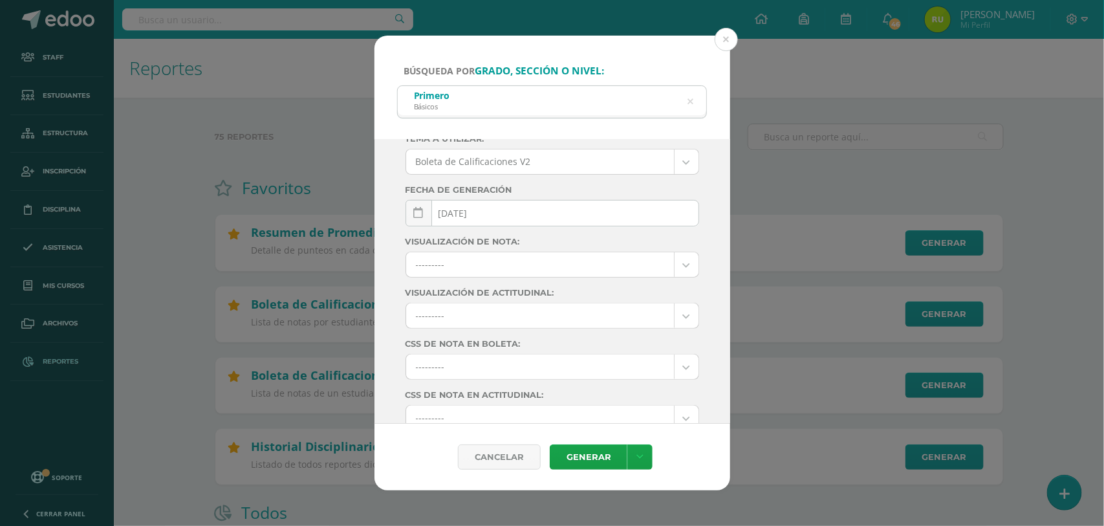
scroll to position [179, 0]
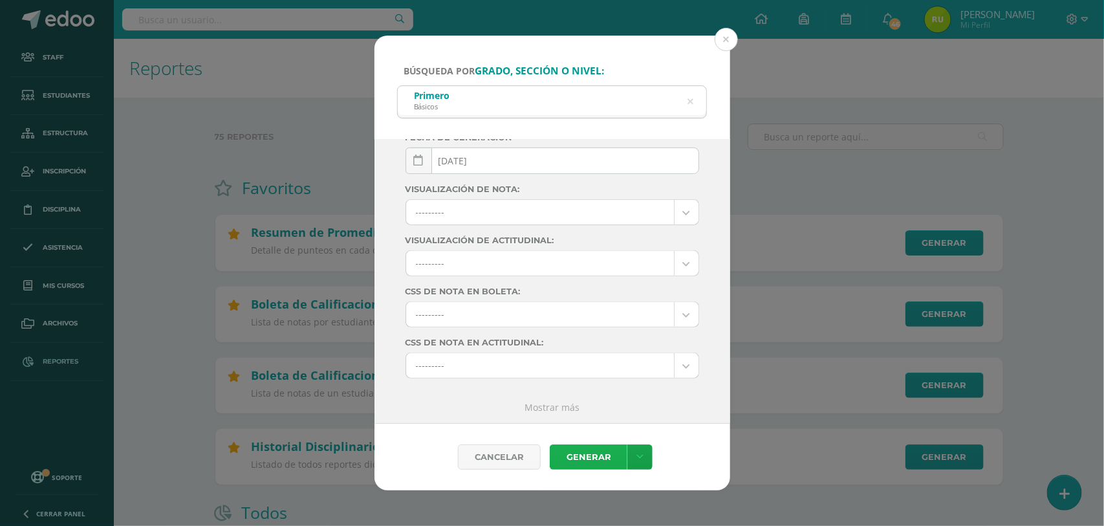
click at [583, 451] on link "Generar" at bounding box center [589, 456] width 78 height 25
click at [693, 102] on icon at bounding box center [690, 101] width 6 height 33
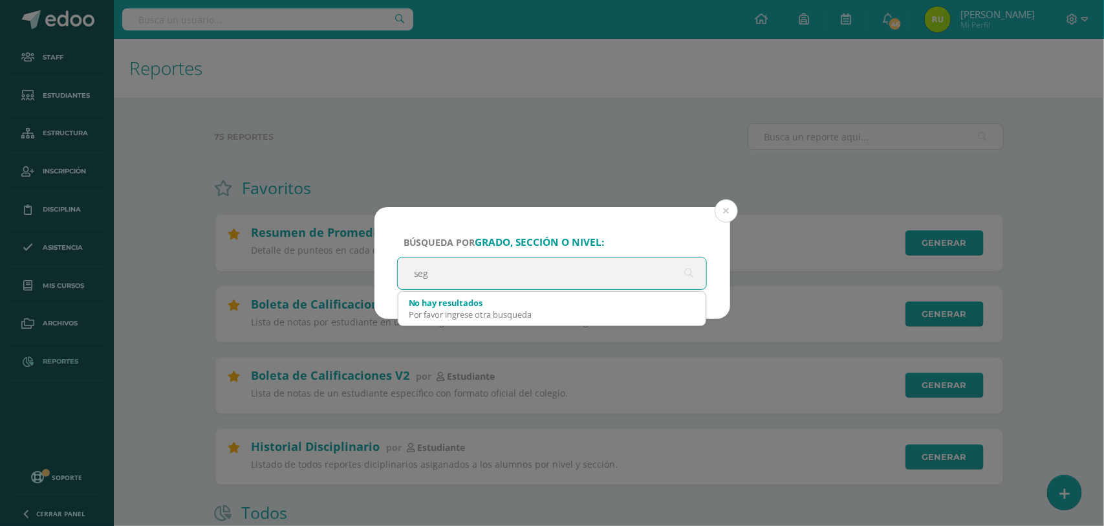
scroll to position [0, 0]
type input "segundo"
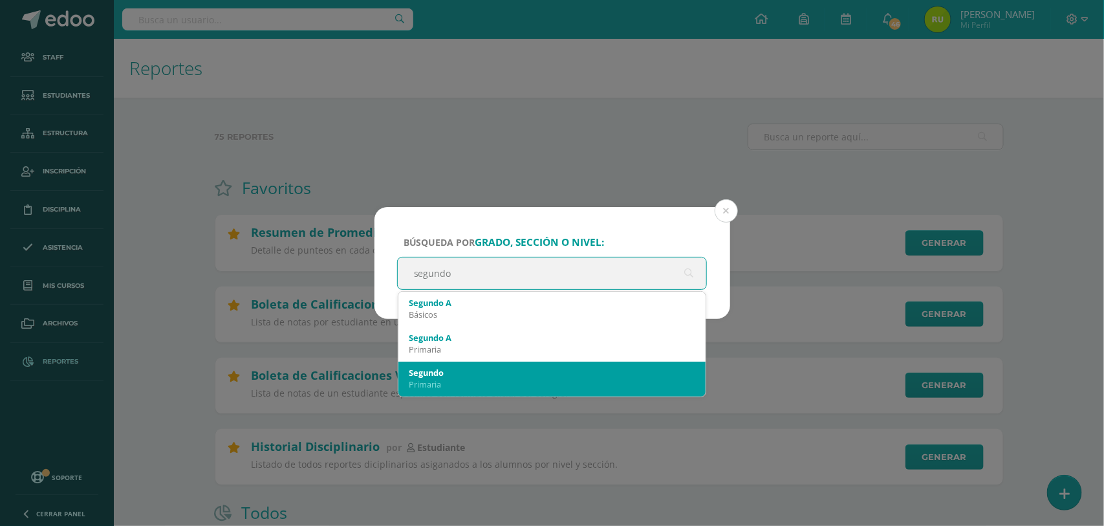
click at [495, 362] on div "Segundo Primaria" at bounding box center [552, 378] width 287 height 34
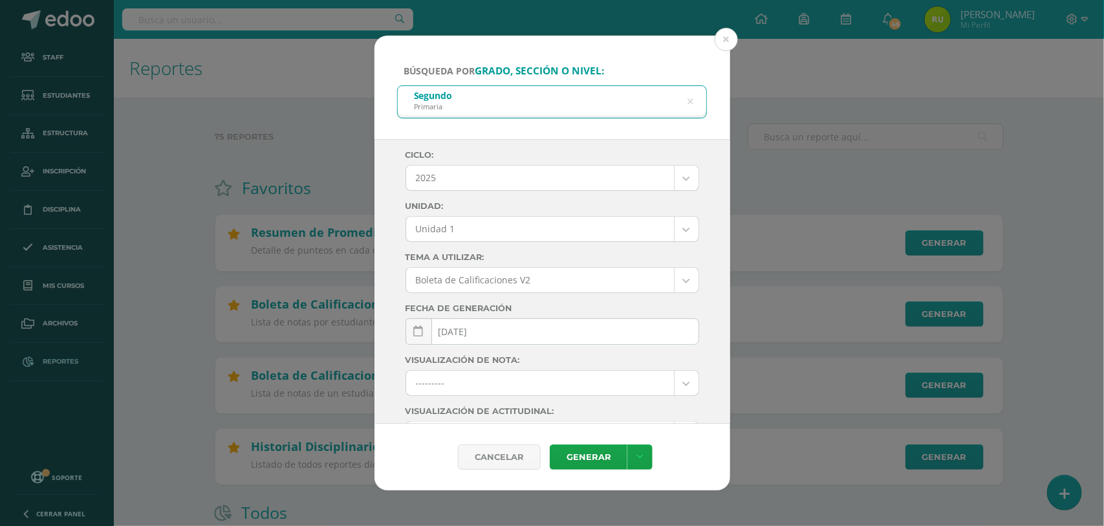
drag, startPoint x: 624, startPoint y: 267, endPoint x: 554, endPoint y: 237, distance: 75.9
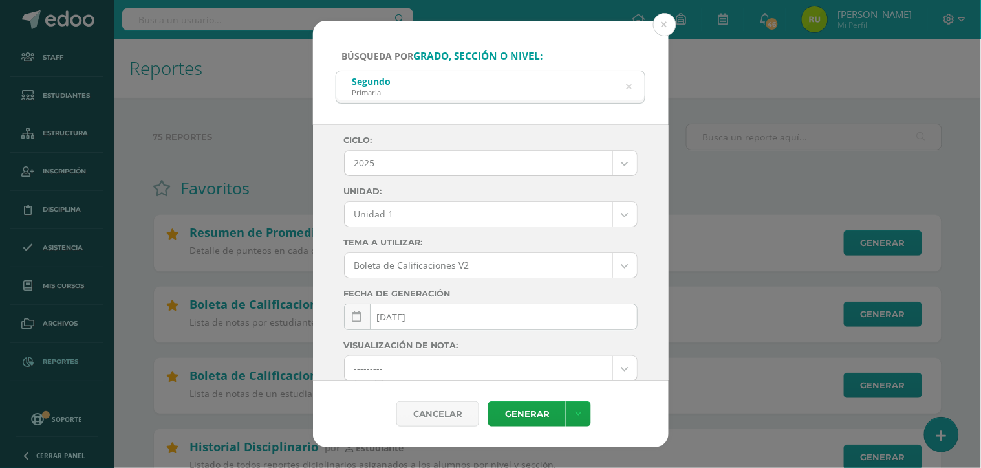
drag, startPoint x: 554, startPoint y: 237, endPoint x: 605, endPoint y: 42, distance: 201.7
click at [605, 42] on div "Búsqueda por grado, sección o nivel: Segundo Primaria segundo" at bounding box center [491, 72] width 356 height 103
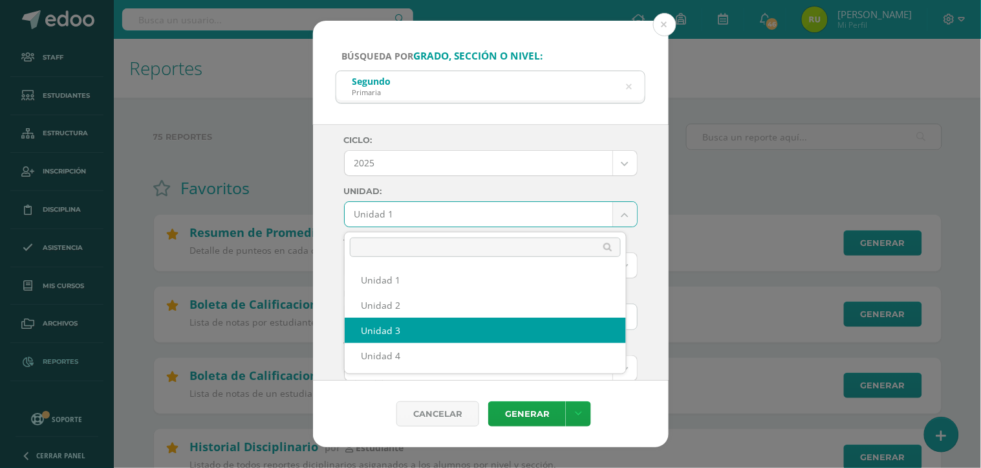
select select "Unidad 3"
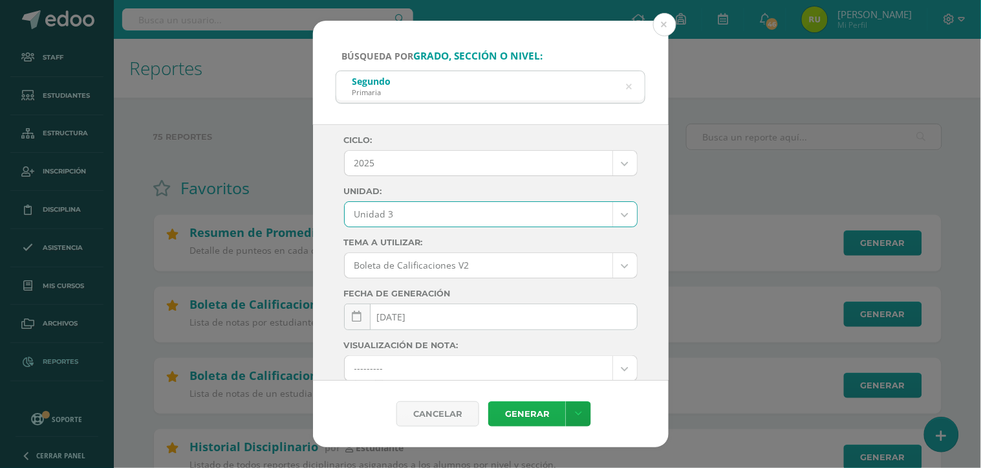
click at [514, 413] on link "Generar" at bounding box center [527, 413] width 78 height 25
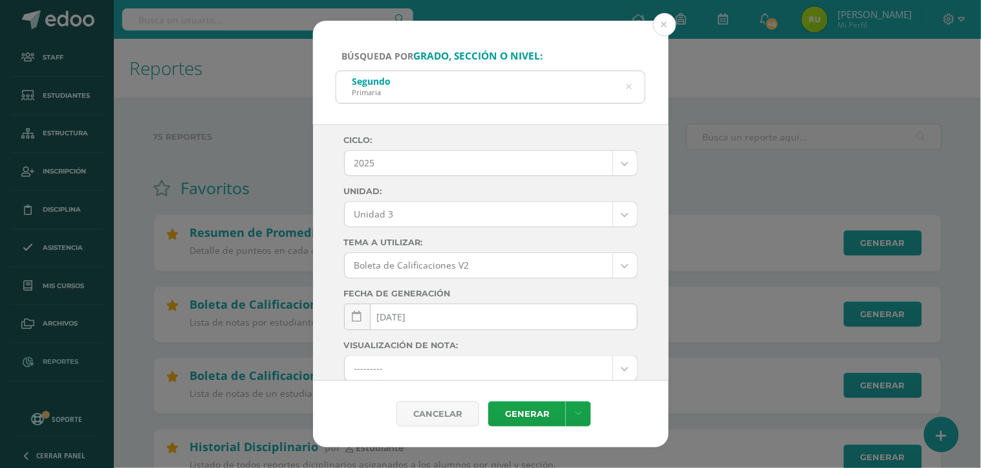
click at [631, 85] on icon at bounding box center [629, 86] width 6 height 33
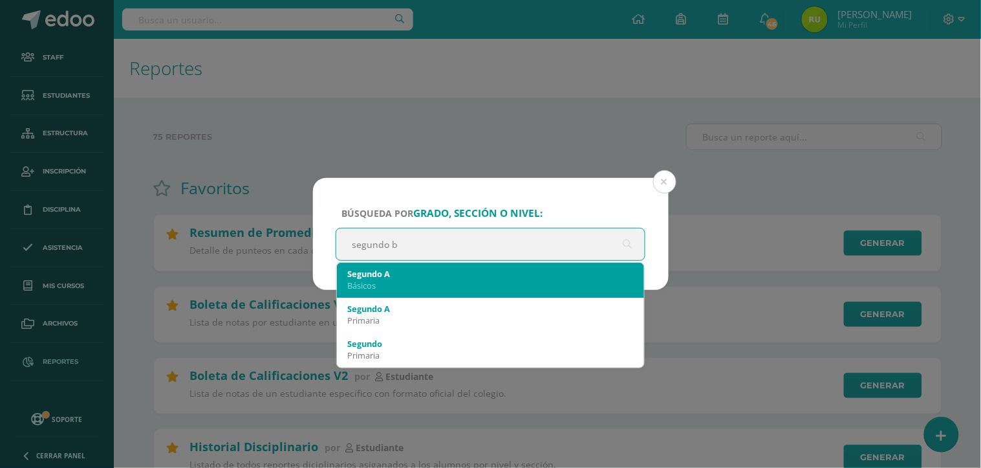
type input "segundo ba"
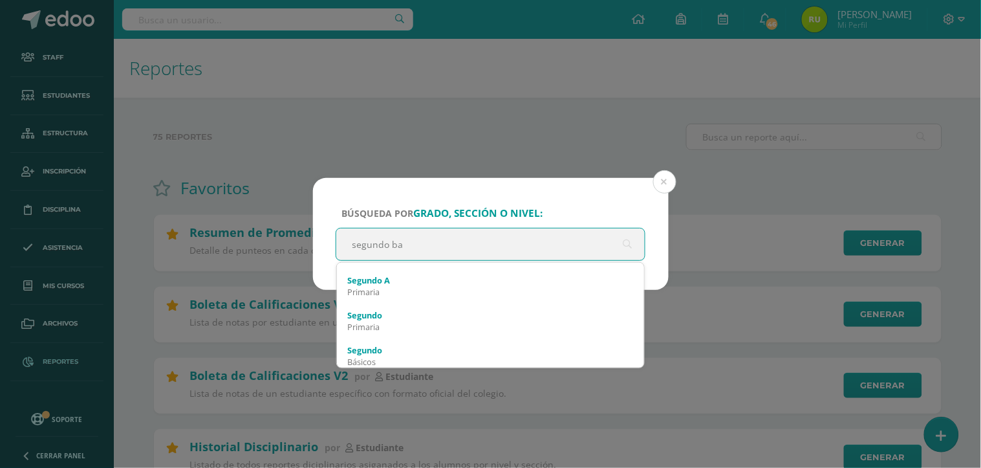
scroll to position [57, 0]
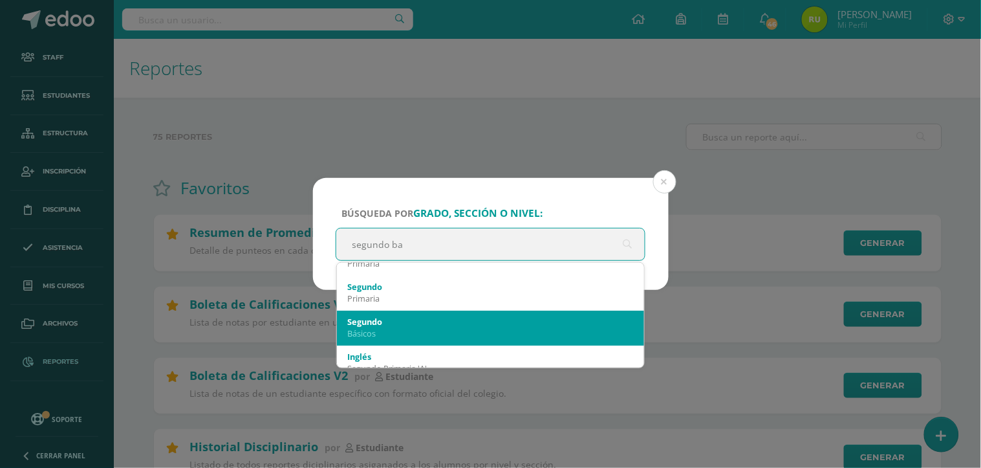
click at [447, 321] on div "Segundo" at bounding box center [490, 322] width 287 height 12
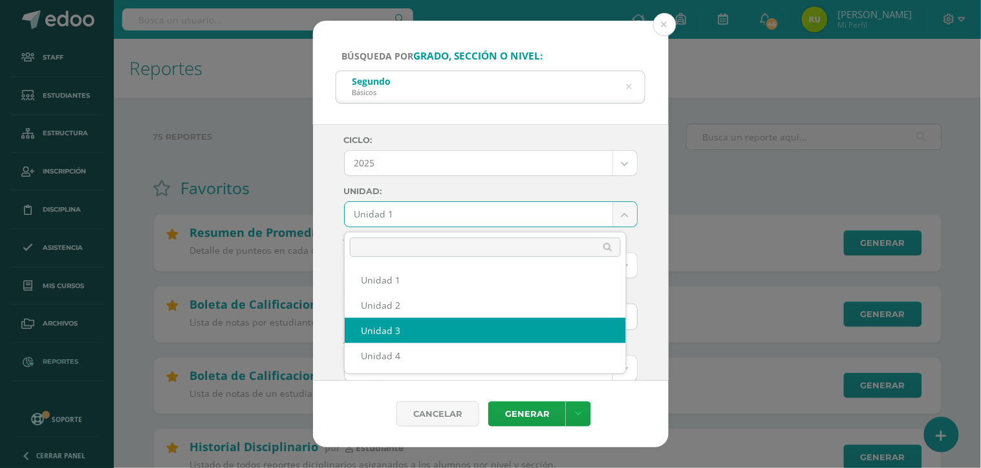
select select "Unidad 3"
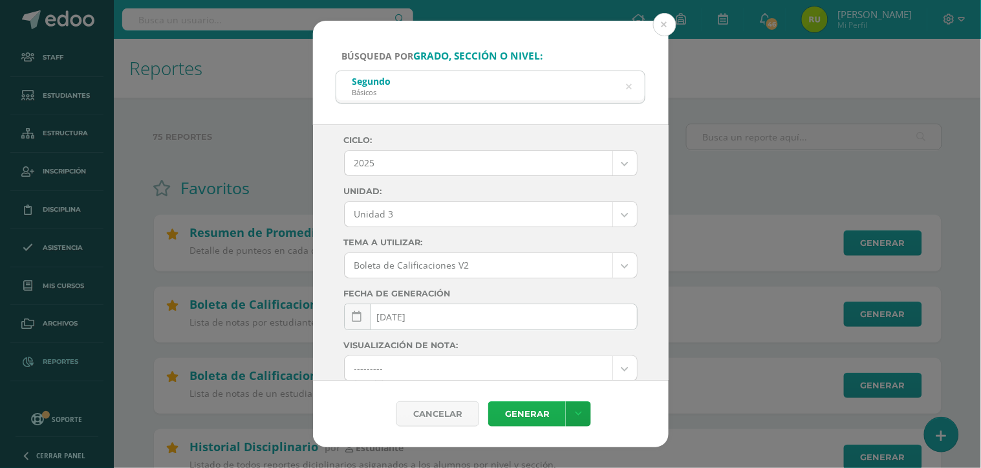
click at [533, 417] on link "Generar" at bounding box center [527, 413] width 78 height 25
click at [631, 87] on icon at bounding box center [629, 86] width 6 height 33
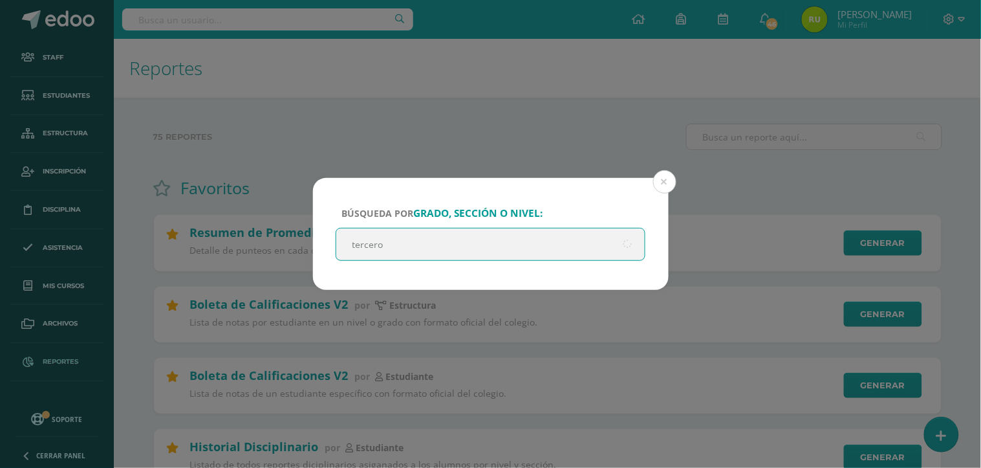
type input "tercero"
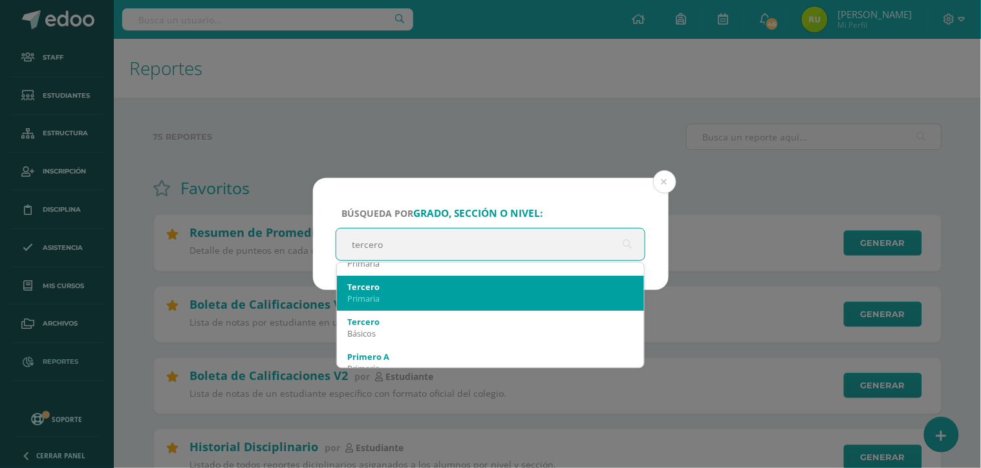
click at [442, 283] on div "Tercero" at bounding box center [490, 287] width 287 height 12
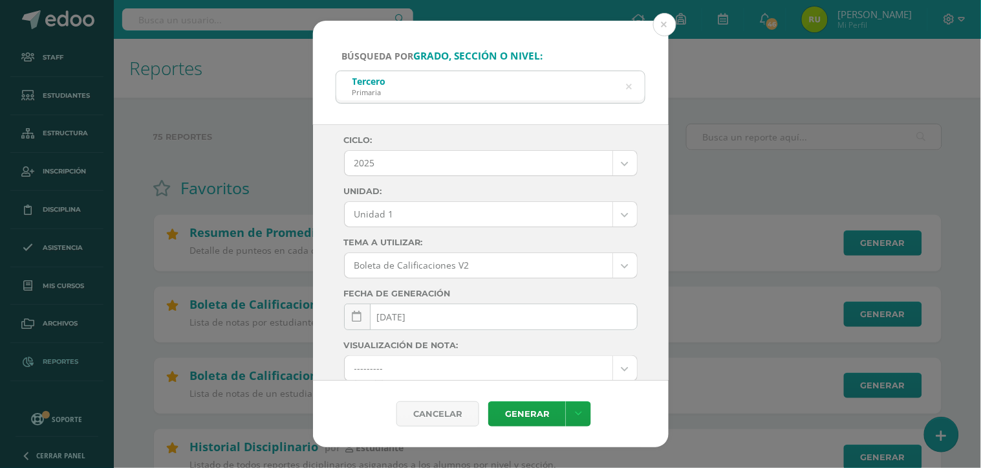
click at [629, 87] on icon at bounding box center [629, 86] width 6 height 33
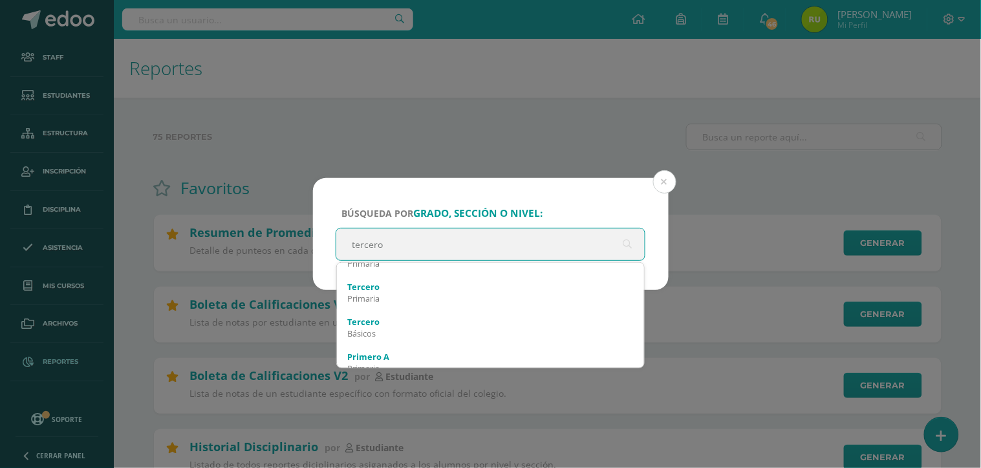
type input "tercero b"
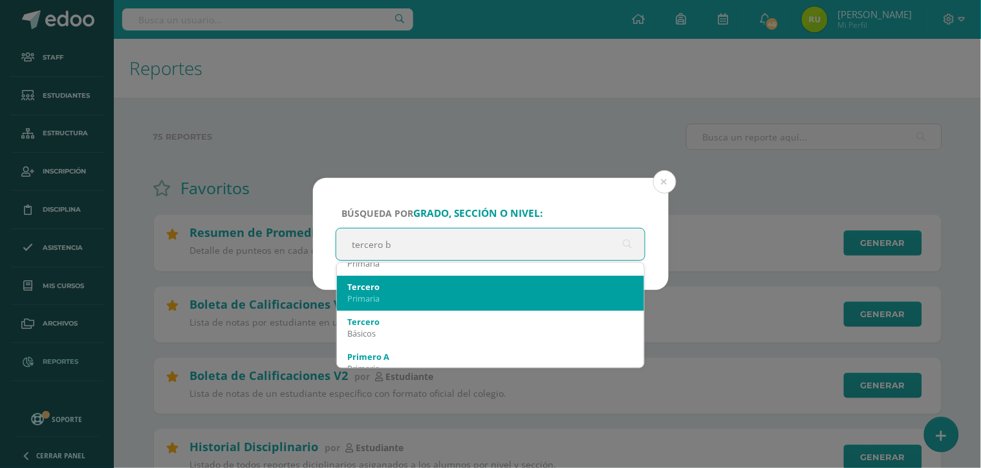
scroll to position [0, 0]
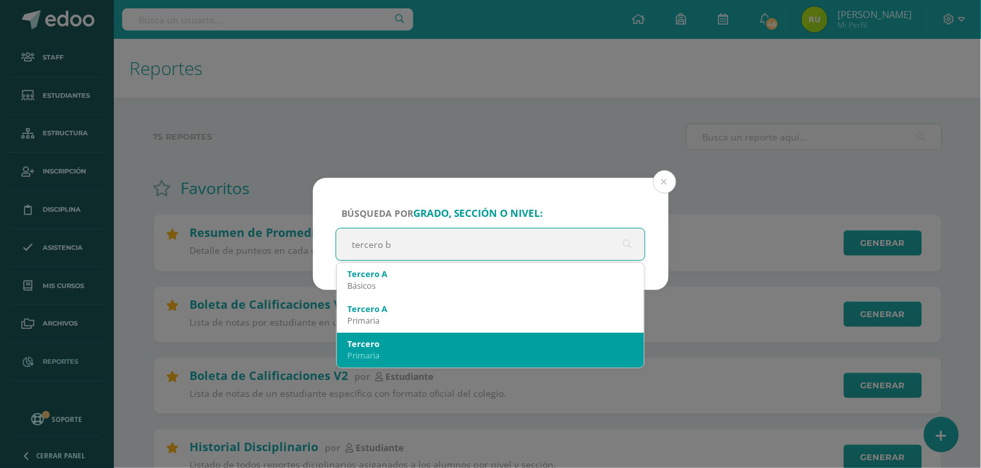
click at [473, 356] on div "Primaria" at bounding box center [490, 355] width 287 height 12
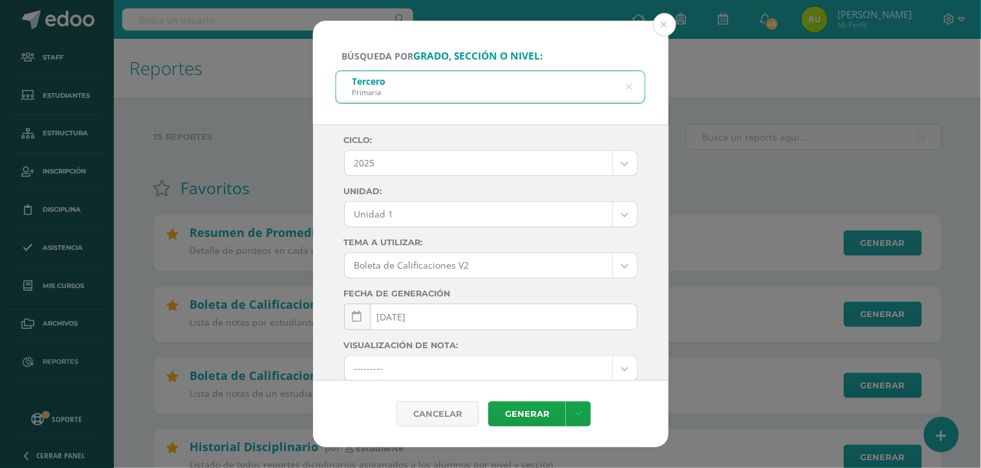
click at [626, 89] on icon at bounding box center [629, 86] width 6 height 33
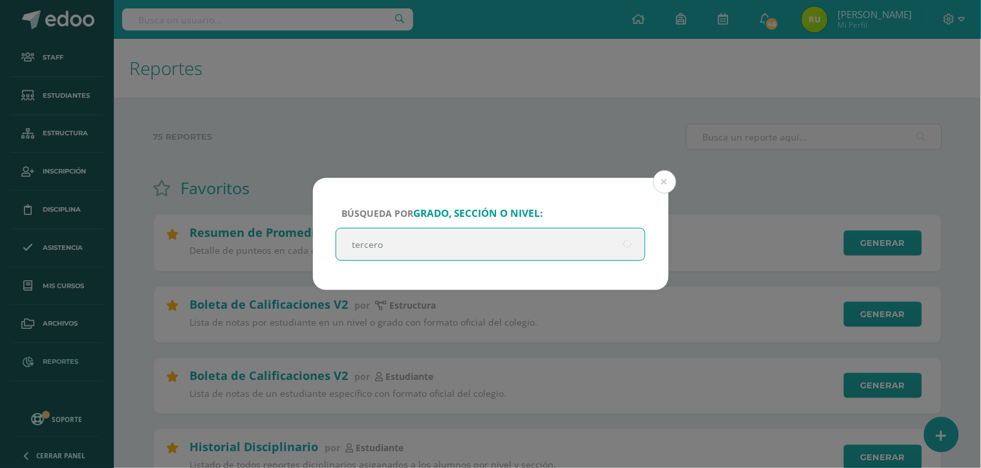
type input "tercero"
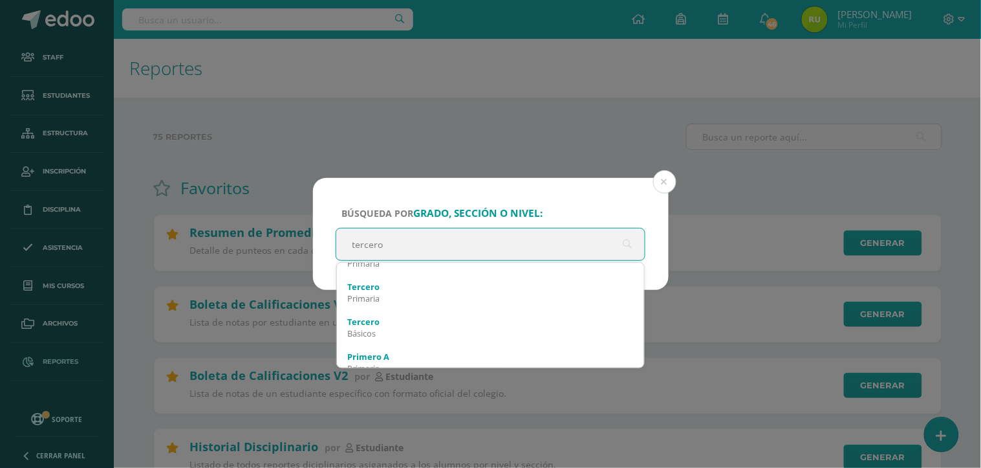
scroll to position [86, 0]
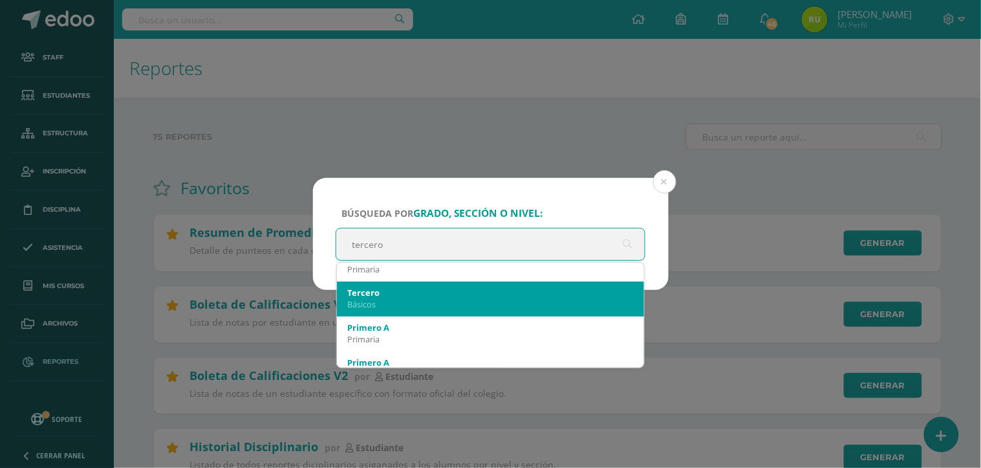
click at [471, 298] on div "Básicos" at bounding box center [490, 304] width 287 height 12
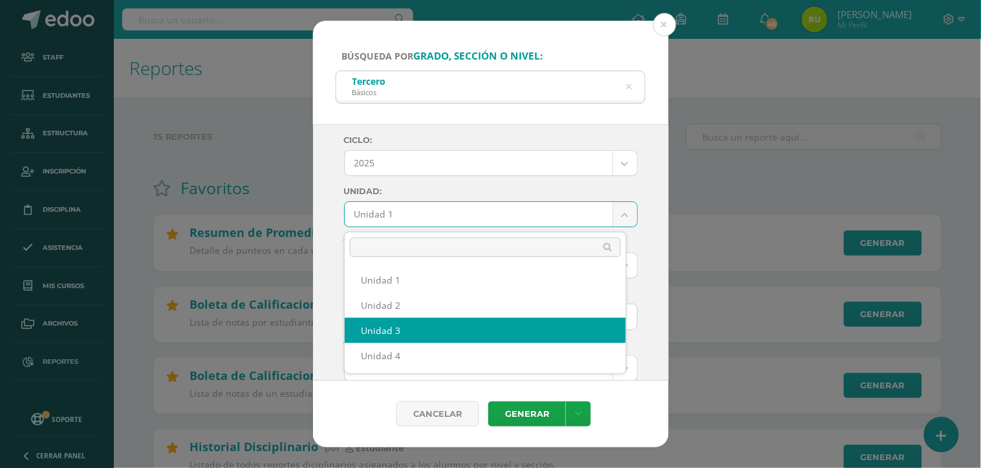
select select "Unidad 3"
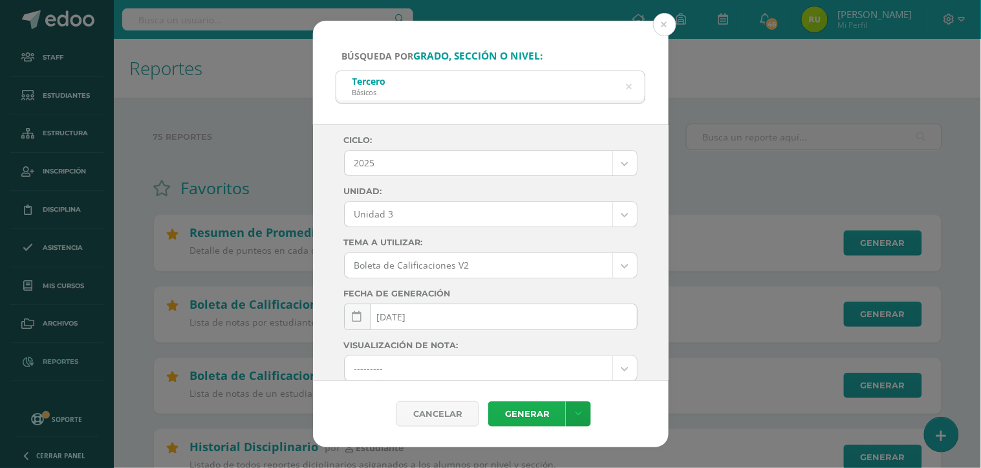
click at [525, 420] on link "Generar" at bounding box center [527, 413] width 78 height 25
click at [630, 87] on icon at bounding box center [629, 86] width 6 height 33
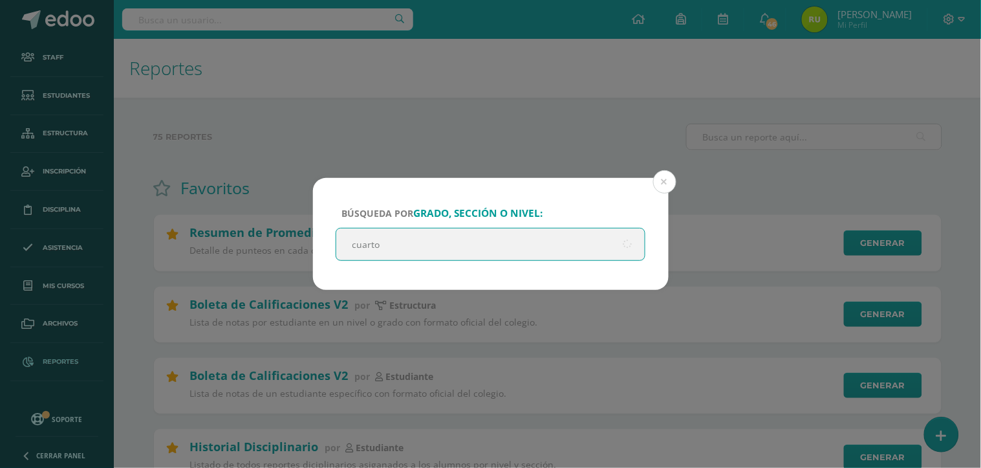
type input "cuarto"
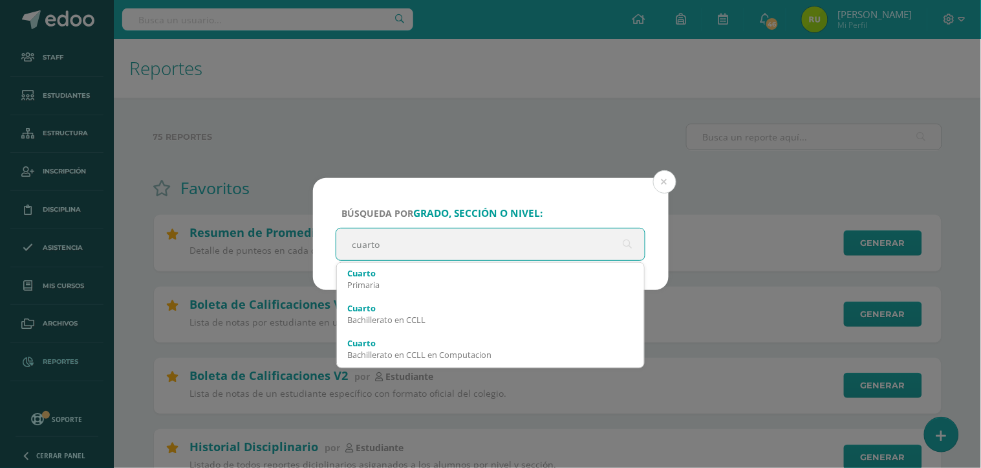
scroll to position [144, 0]
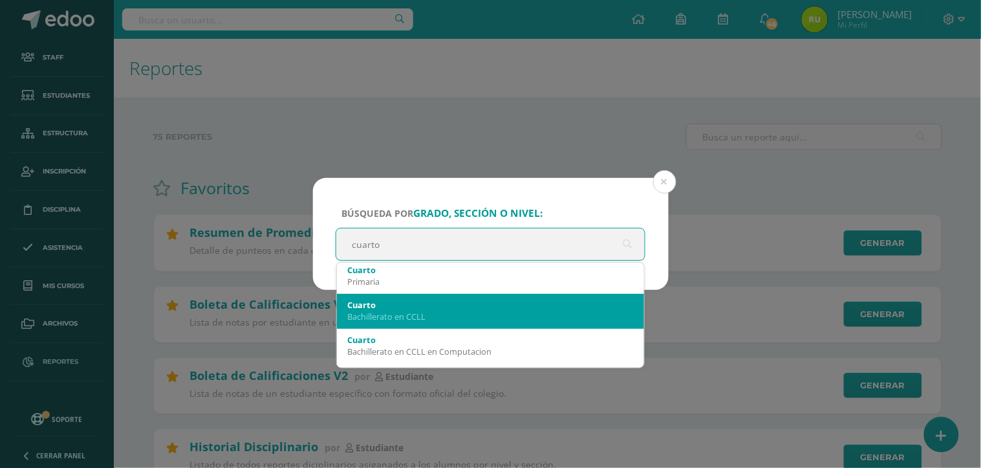
click at [493, 307] on div "Cuarto" at bounding box center [490, 305] width 287 height 12
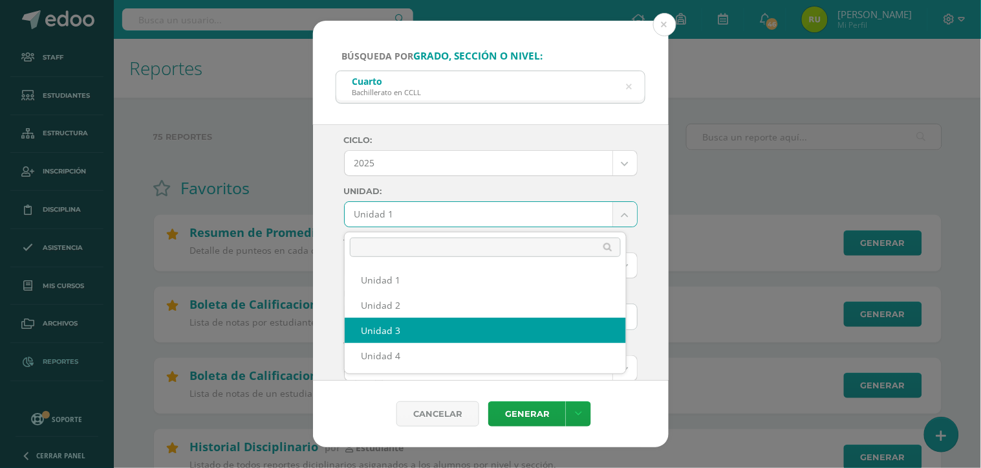
select select "Unidad 3"
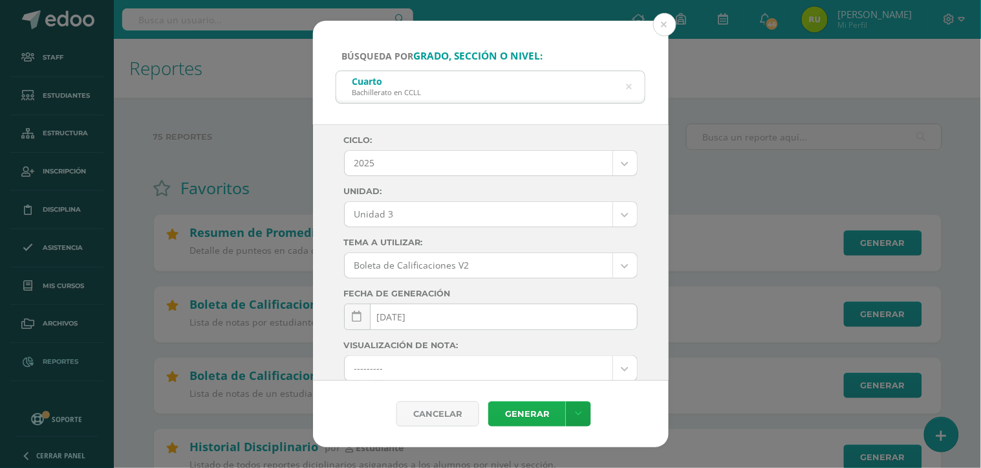
click at [519, 409] on link "Generar" at bounding box center [527, 413] width 78 height 25
click at [628, 88] on icon at bounding box center [629, 87] width 27 height 27
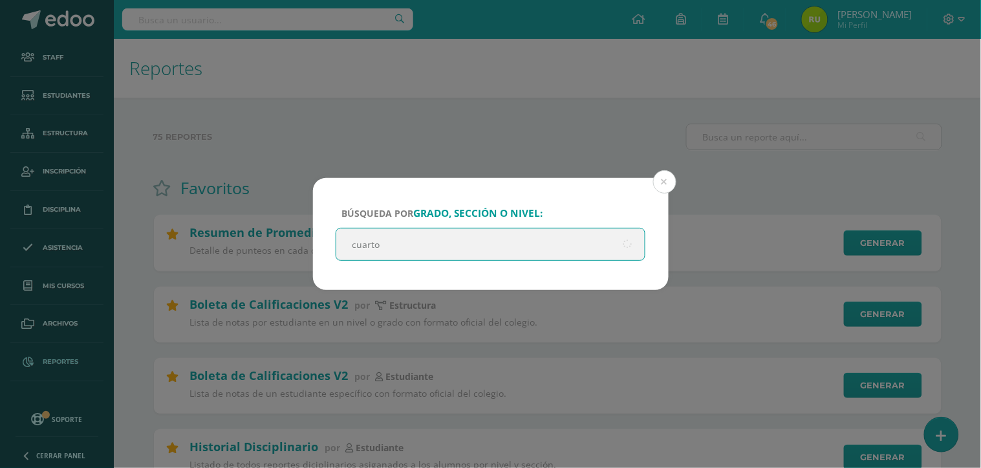
type input "cuarto"
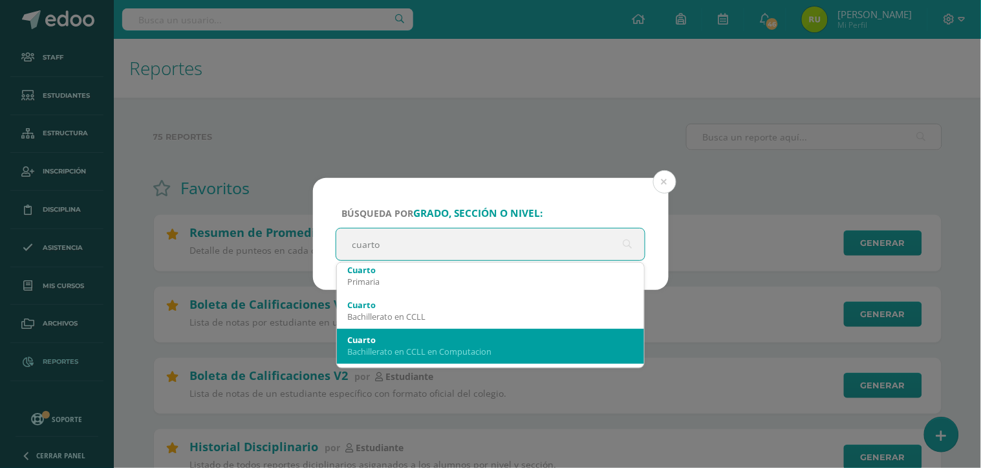
click at [453, 349] on div "Bachillerato en CCLL en Computacion" at bounding box center [490, 351] width 287 height 12
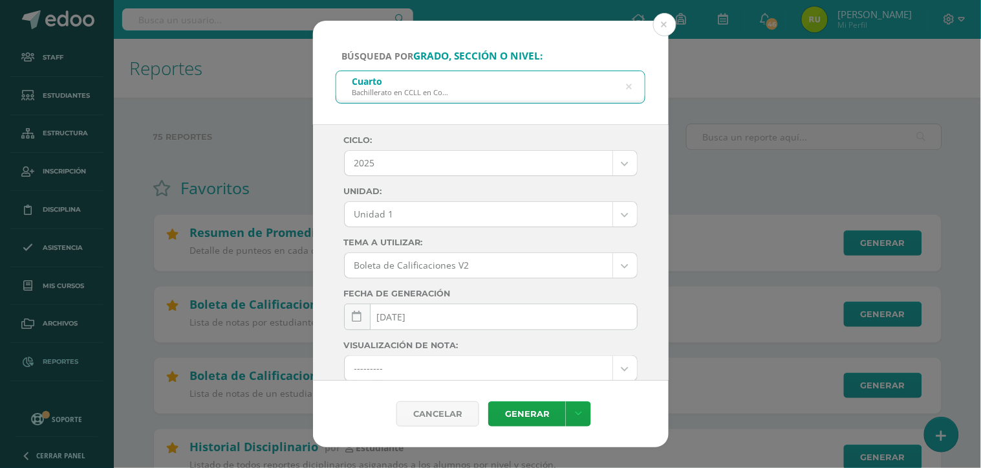
click at [561, 186] on div "Ciclo: 2025 2025 2024 2023 2022 2021 2020 2019 2018 Unidad: Unidad 1 Unidad 1 U…" at bounding box center [491, 352] width 294 height 434
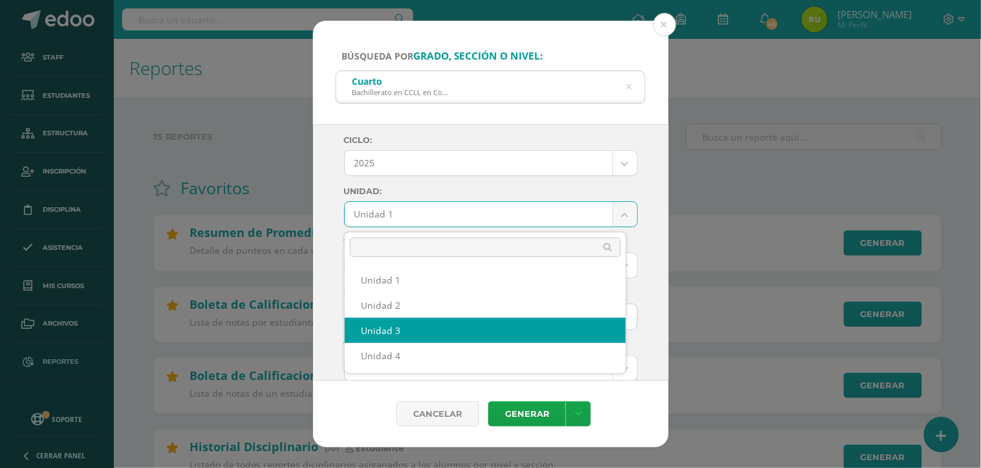
select select "Unidad 3"
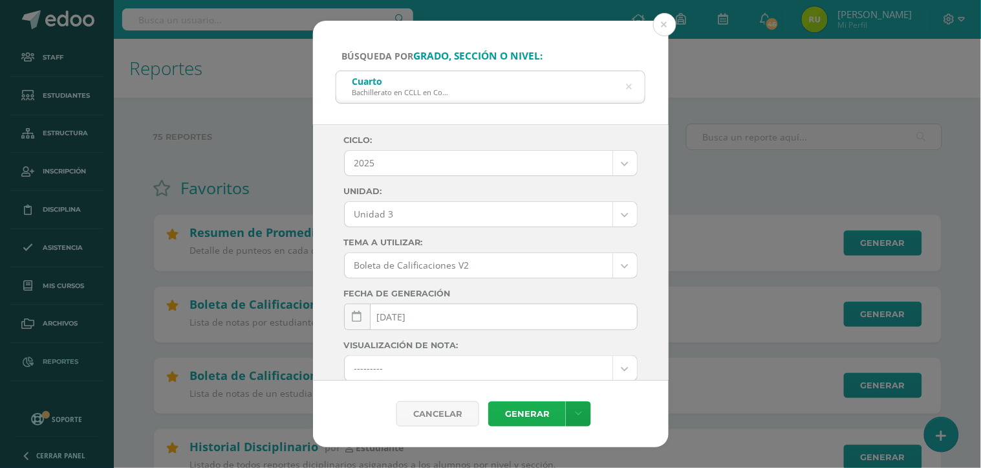
click at [519, 418] on link "Generar" at bounding box center [527, 413] width 78 height 25
click at [630, 89] on icon at bounding box center [629, 86] width 6 height 33
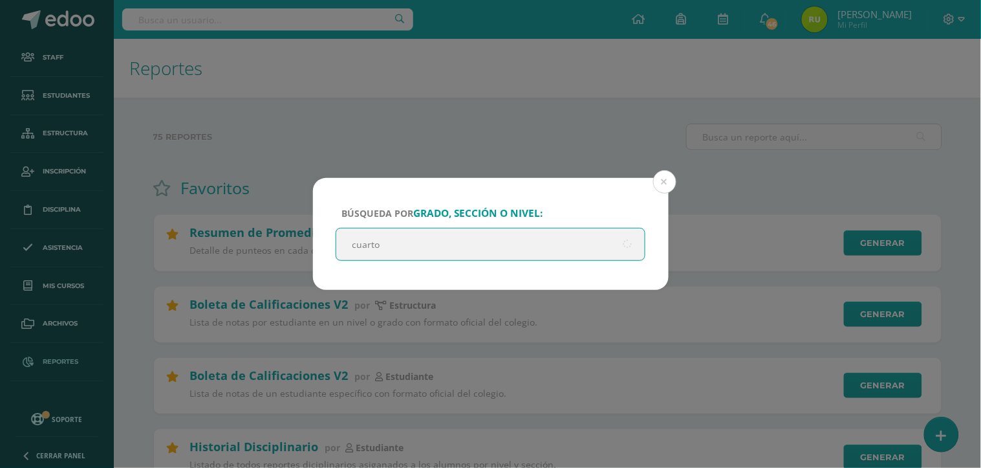
type input "cuarto"
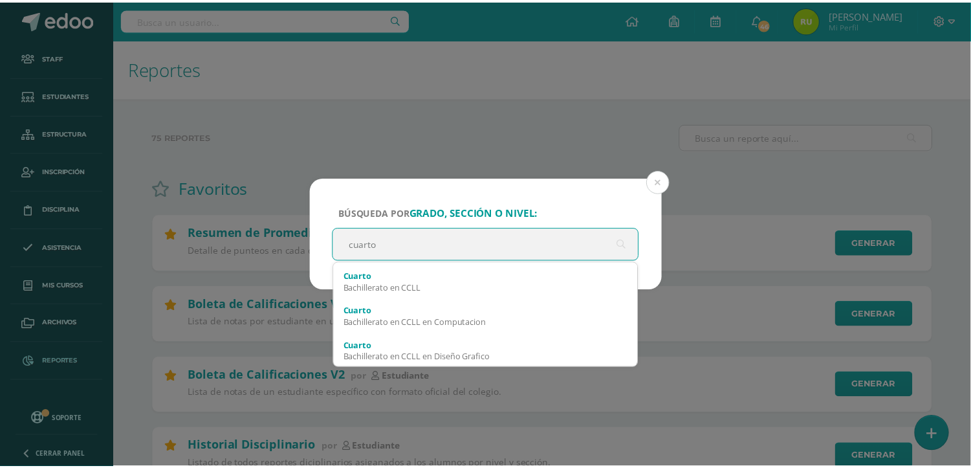
scroll to position [201, 0]
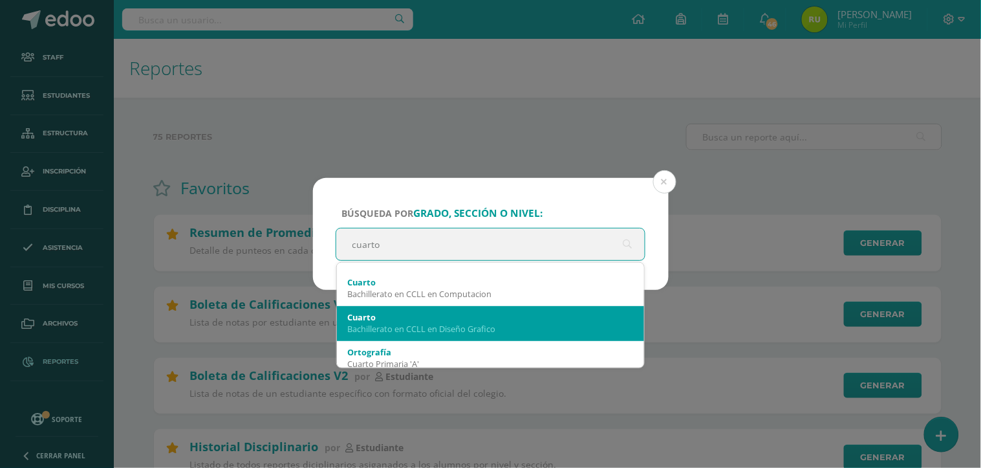
click at [497, 316] on div "Cuarto" at bounding box center [490, 317] width 287 height 12
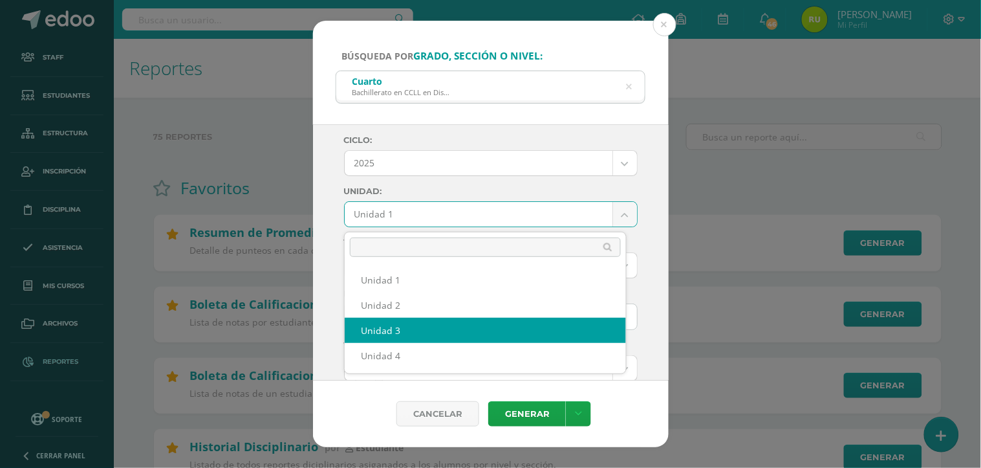
select select "Unidad 3"
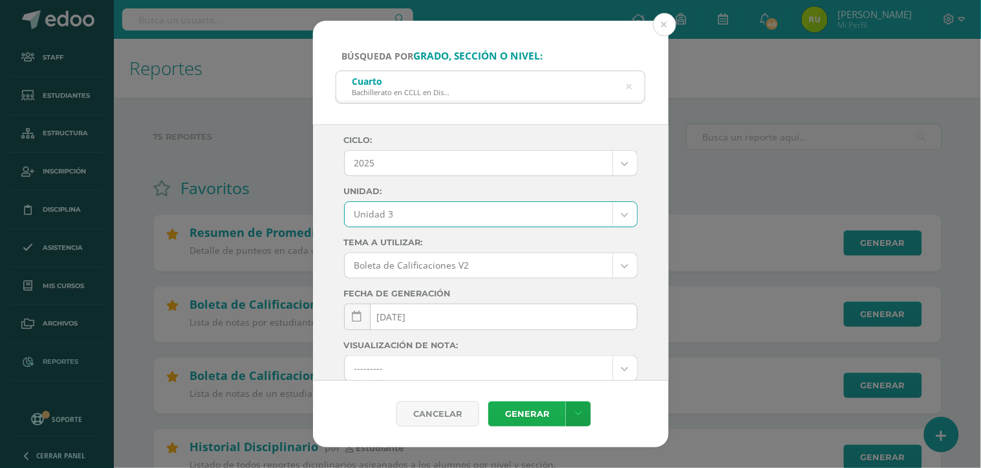
click at [522, 416] on link "Generar" at bounding box center [527, 413] width 78 height 25
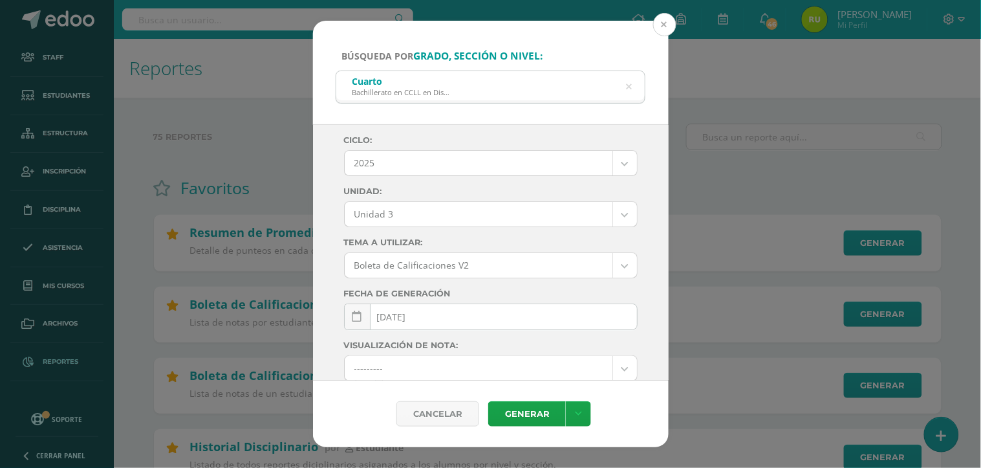
click at [664, 17] on button at bounding box center [664, 24] width 23 height 23
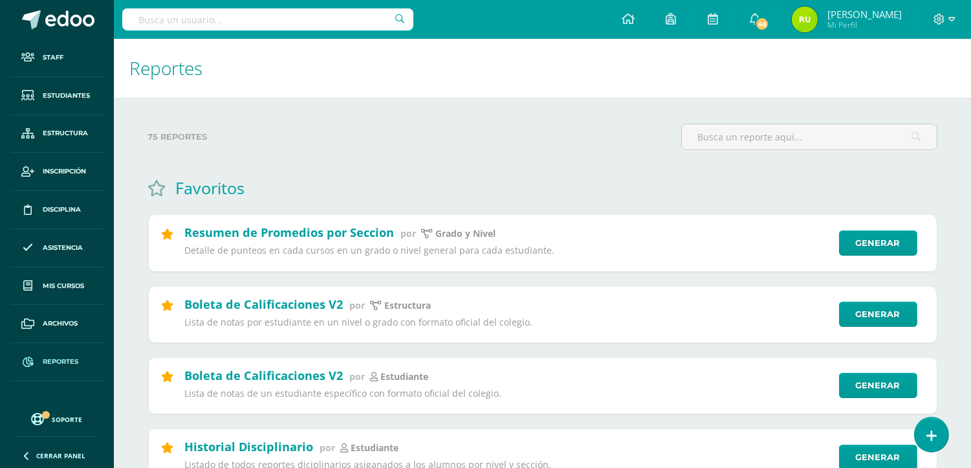
click at [940, 11] on div at bounding box center [944, 19] width 53 height 39
click at [940, 19] on icon at bounding box center [939, 19] width 11 height 11
click at [890, 105] on link "Cerrar sesión" at bounding box center [878, 106] width 153 height 19
